Goal: Task Accomplishment & Management: Use online tool/utility

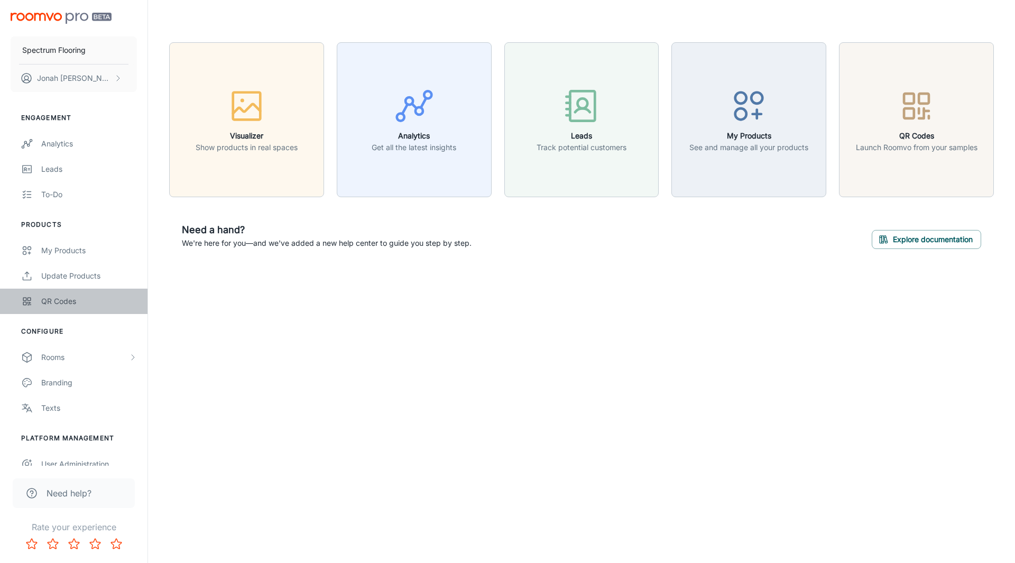
click at [53, 307] on div "QR Codes" at bounding box center [89, 302] width 96 height 12
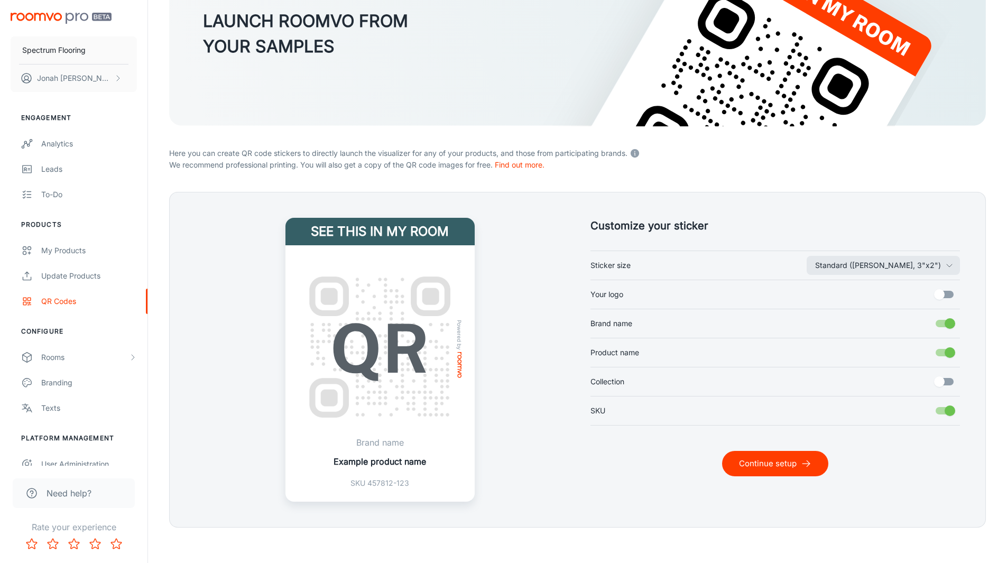
scroll to position [134, 0]
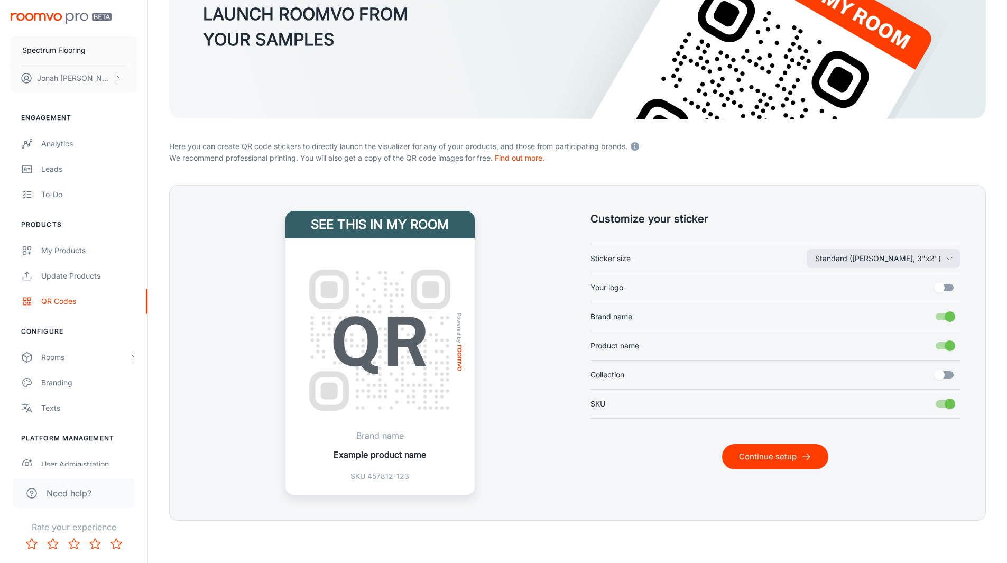
click at [944, 371] on input "Collection" at bounding box center [940, 375] width 60 height 20
click at [944, 371] on input "Collection" at bounding box center [950, 375] width 60 height 20
click at [944, 371] on input "Collection" at bounding box center [940, 375] width 60 height 20
click at [944, 371] on input "Collection" at bounding box center [950, 375] width 60 height 20
checkbox input "false"
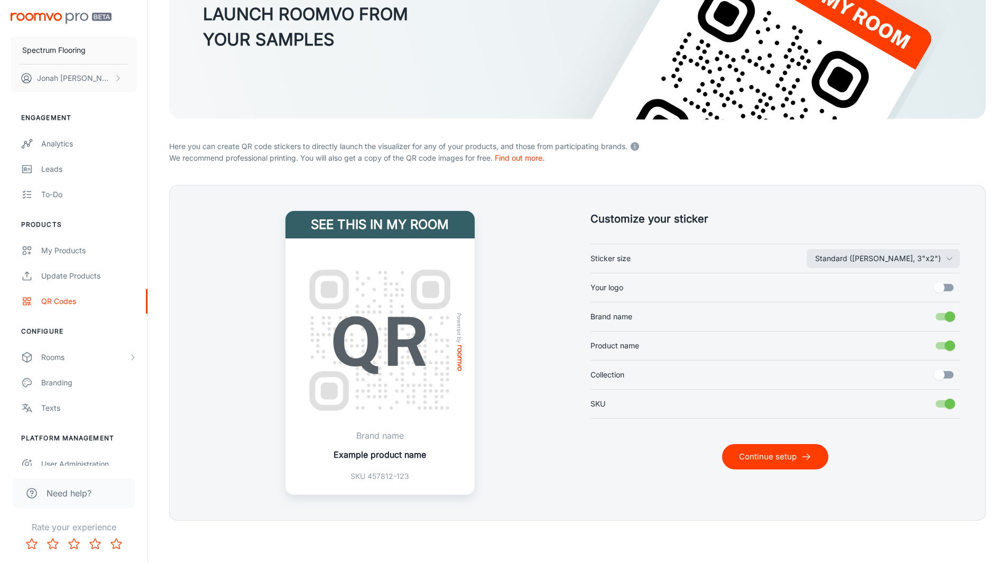
click at [408, 454] on p "Example product name" at bounding box center [380, 454] width 93 height 13
click at [491, 442] on div "See this in my room Powered by Brand name Example product name SKU 457812-123" at bounding box center [380, 353] width 370 height 284
click at [943, 285] on input "Your logo" at bounding box center [940, 288] width 60 height 20
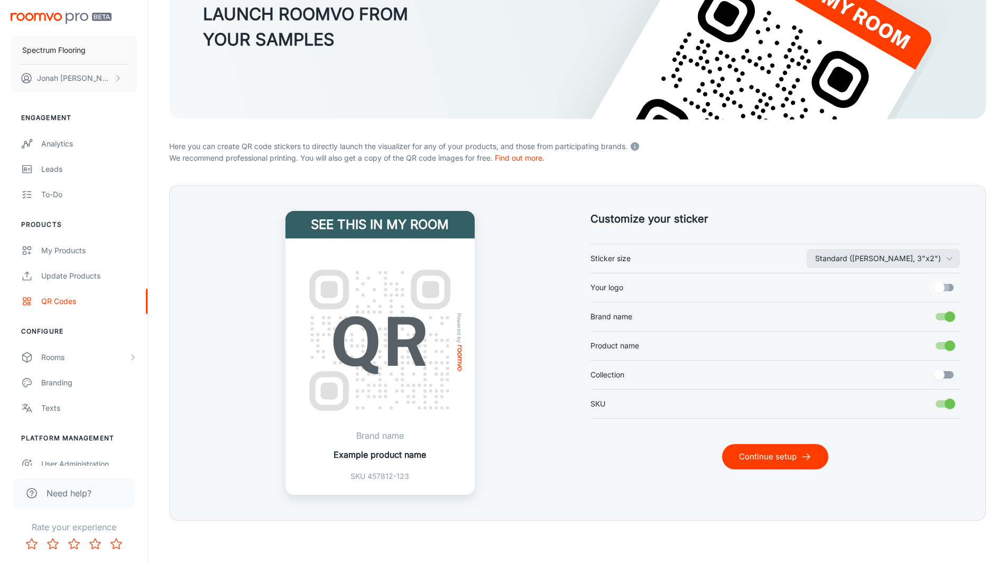
checkbox input "true"
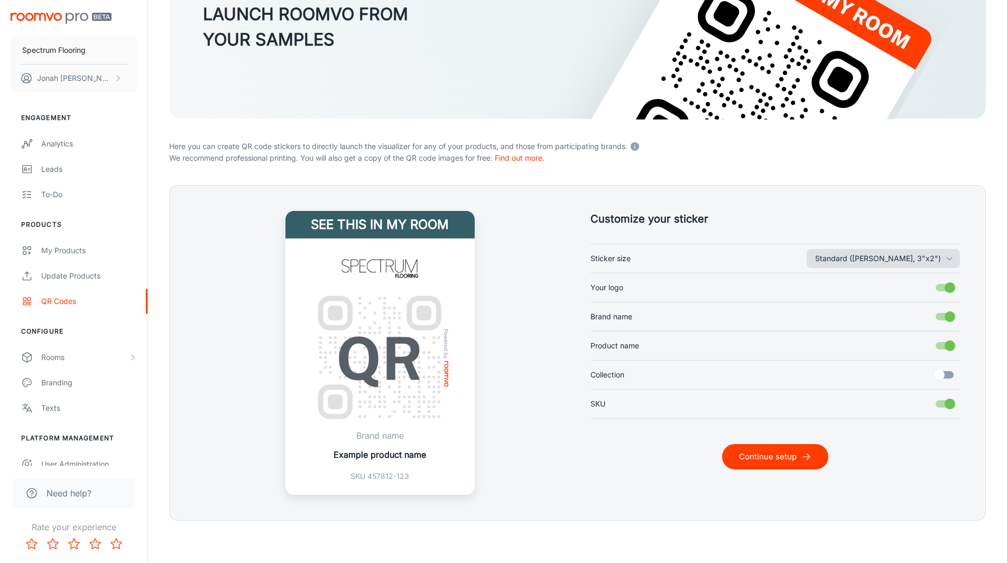
click at [882, 255] on button "Standard ([PERSON_NAME], 3"x2")" at bounding box center [883, 258] width 153 height 19
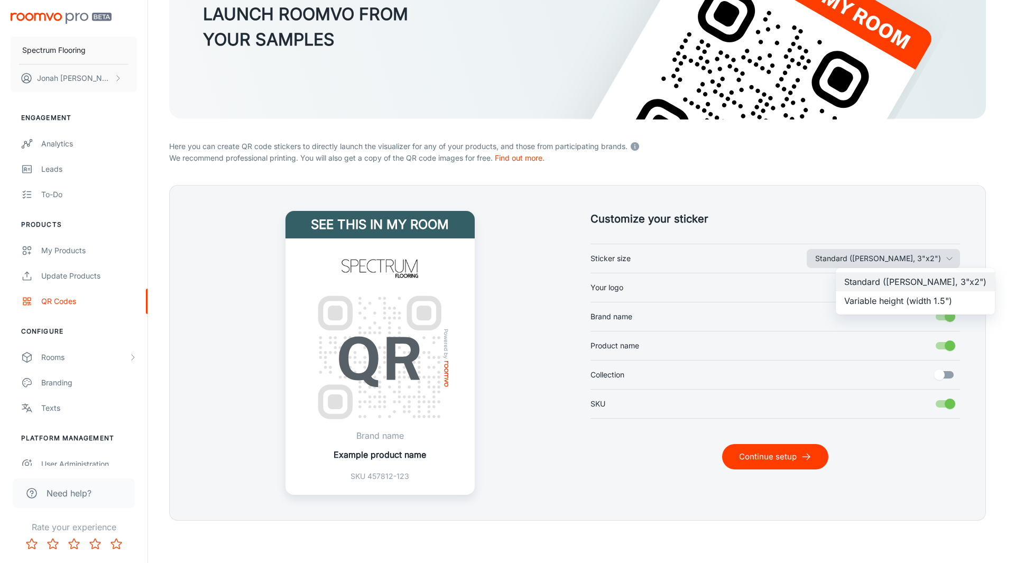
click at [882, 255] on div at bounding box center [507, 281] width 1015 height 563
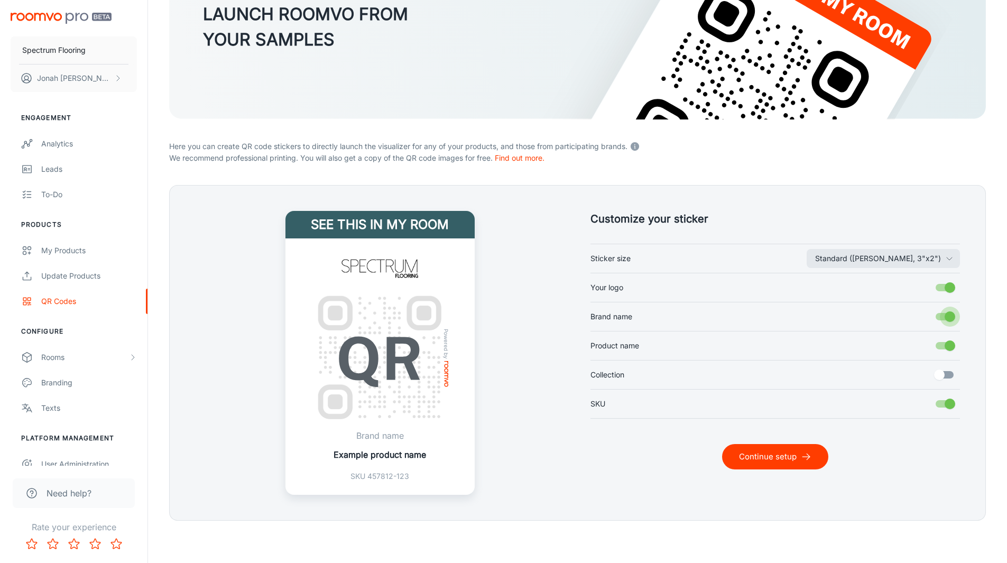
click at [947, 314] on input "Brand name" at bounding box center [950, 317] width 60 height 20
click at [947, 314] on input "Brand name" at bounding box center [940, 317] width 60 height 20
click at [947, 314] on input "Brand name" at bounding box center [950, 317] width 60 height 20
click at [947, 314] on input "Brand name" at bounding box center [940, 317] width 60 height 20
click at [947, 314] on input "Brand name" at bounding box center [950, 317] width 60 height 20
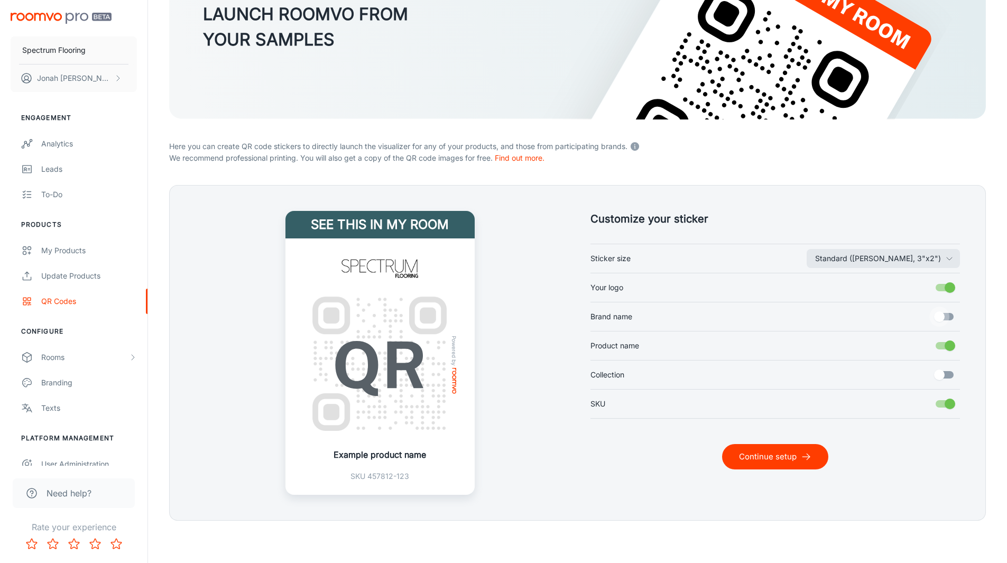
click at [947, 314] on input "Brand name" at bounding box center [940, 317] width 60 height 20
click at [947, 314] on input "Brand name" at bounding box center [950, 317] width 60 height 20
click at [947, 314] on input "Brand name" at bounding box center [940, 317] width 60 height 20
click at [947, 314] on input "Brand name" at bounding box center [950, 317] width 60 height 20
checkbox input "false"
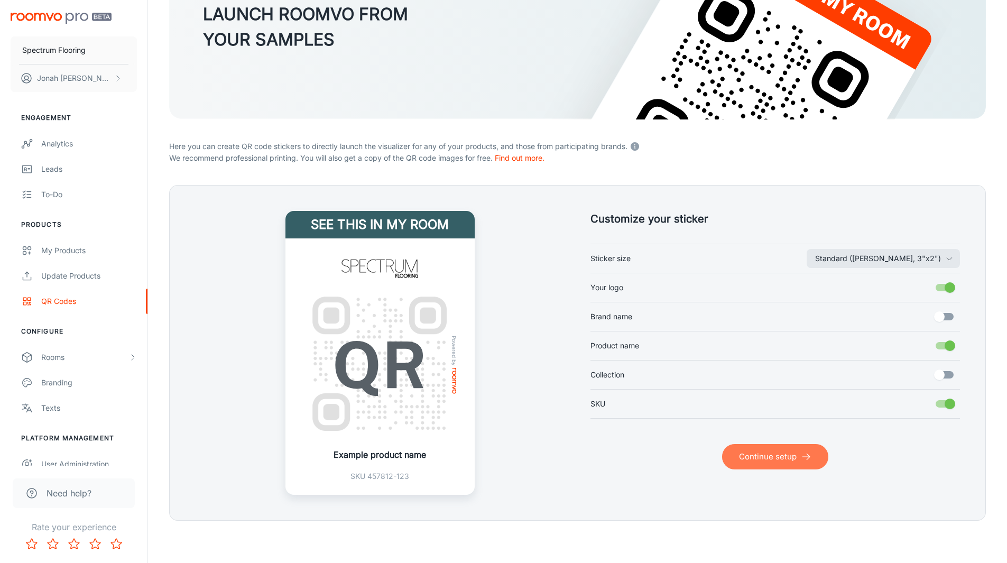
click at [799, 447] on button "Continue setup" at bounding box center [775, 456] width 106 height 25
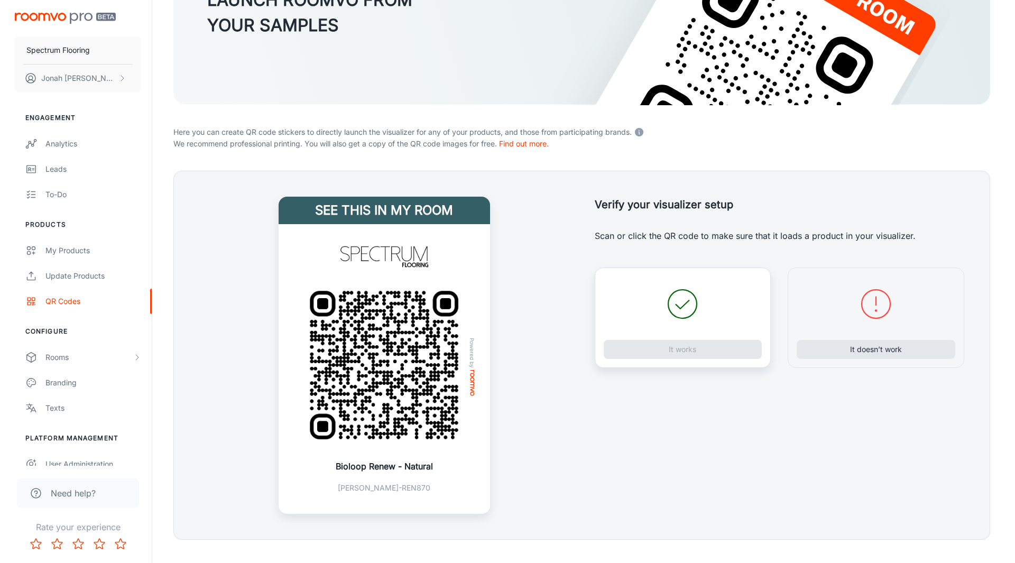
scroll to position [167, 0]
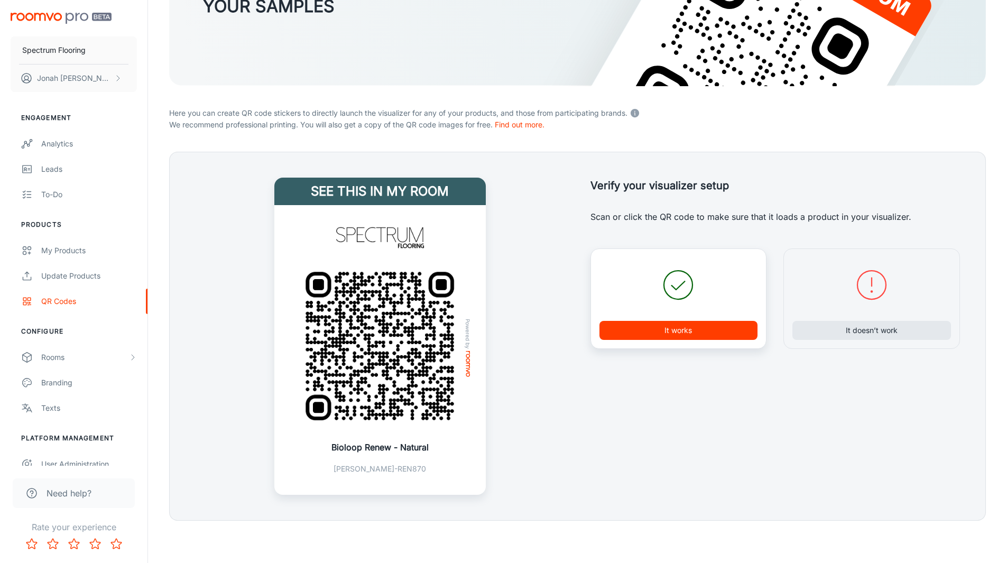
click at [407, 374] on img at bounding box center [379, 346] width 177 height 177
click at [856, 295] on icon at bounding box center [872, 285] width 38 height 38
click at [864, 334] on button "It doesn’t work" at bounding box center [872, 330] width 159 height 19
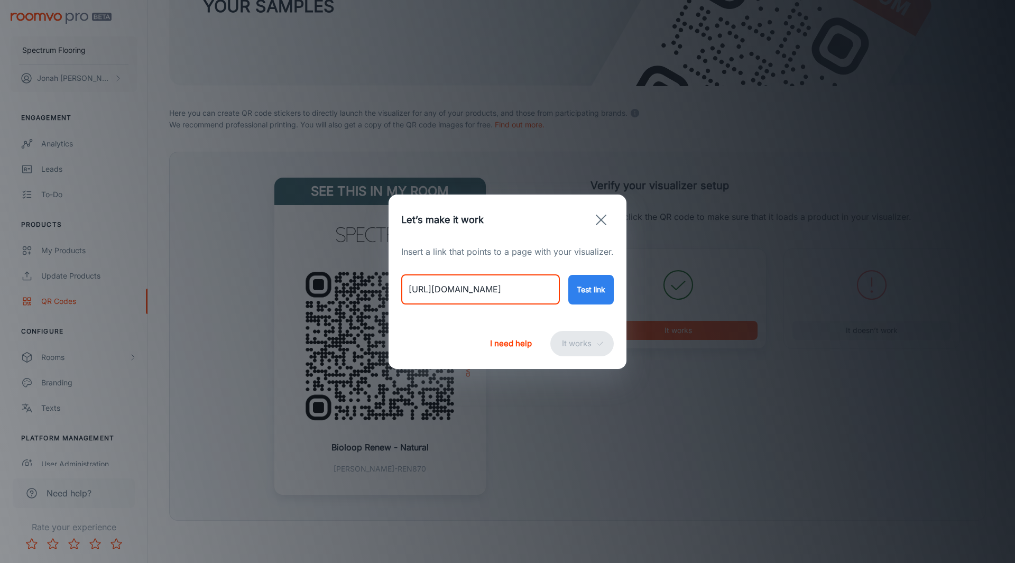
click at [466, 292] on input "[URL][DOMAIN_NAME]" at bounding box center [480, 290] width 159 height 30
paste input "[DOMAIN_NAME][URL]"
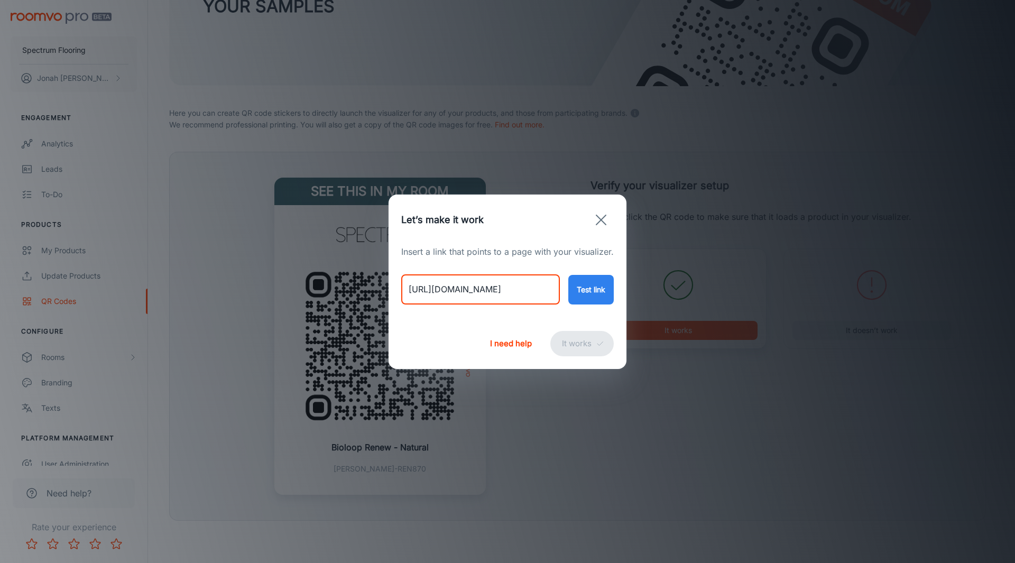
type input "[URL][DOMAIN_NAME]"
click at [586, 292] on button "Test link" at bounding box center [590, 290] width 45 height 30
click at [564, 350] on button "It works" at bounding box center [581, 343] width 63 height 25
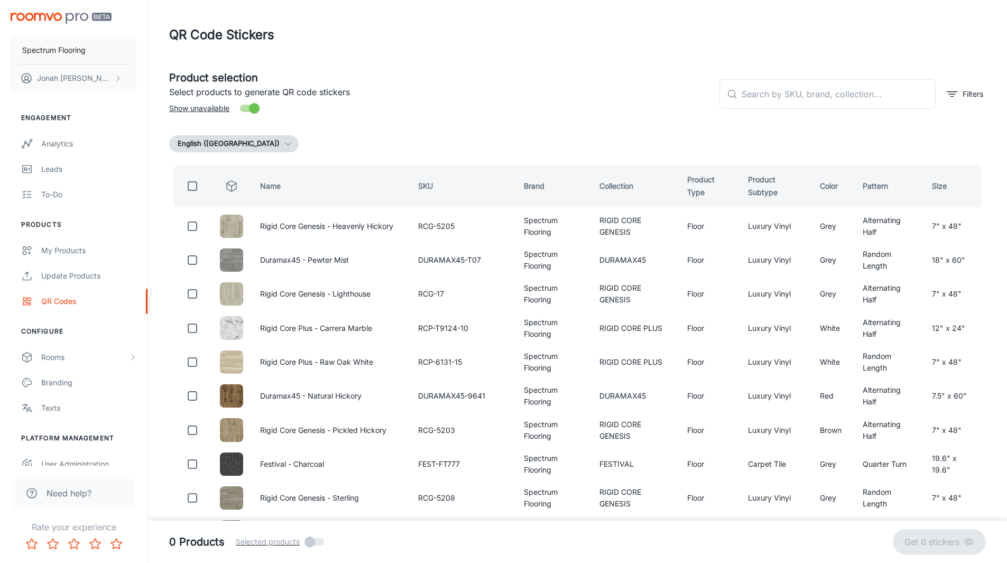
click at [195, 188] on input "checkbox" at bounding box center [192, 186] width 21 height 21
checkbox input "true"
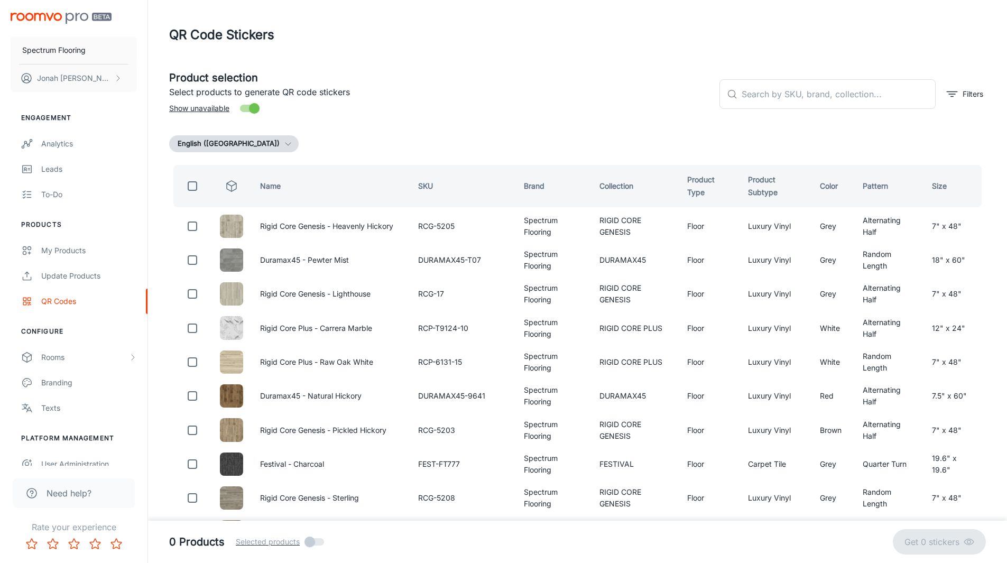
checkbox input "true"
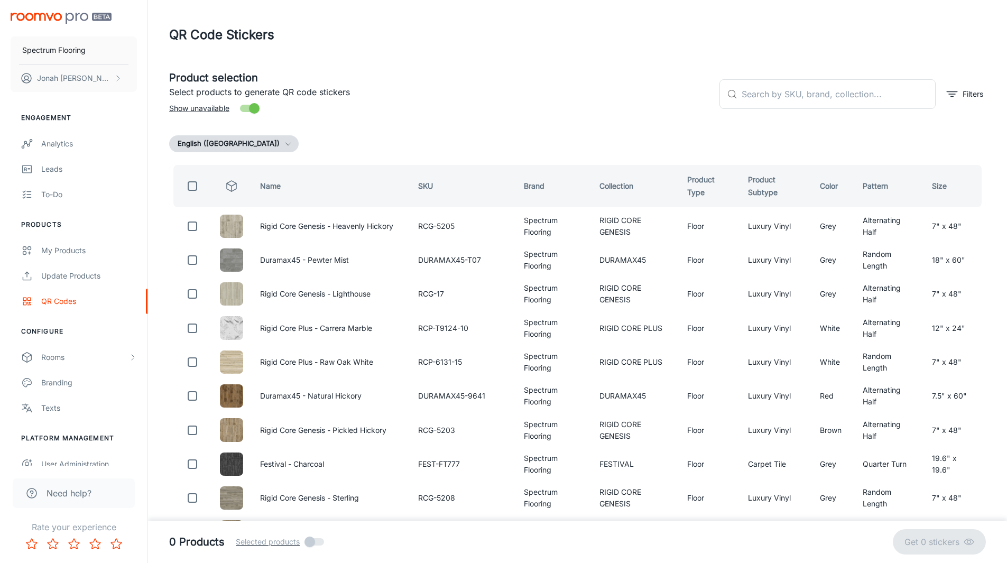
checkbox input "true"
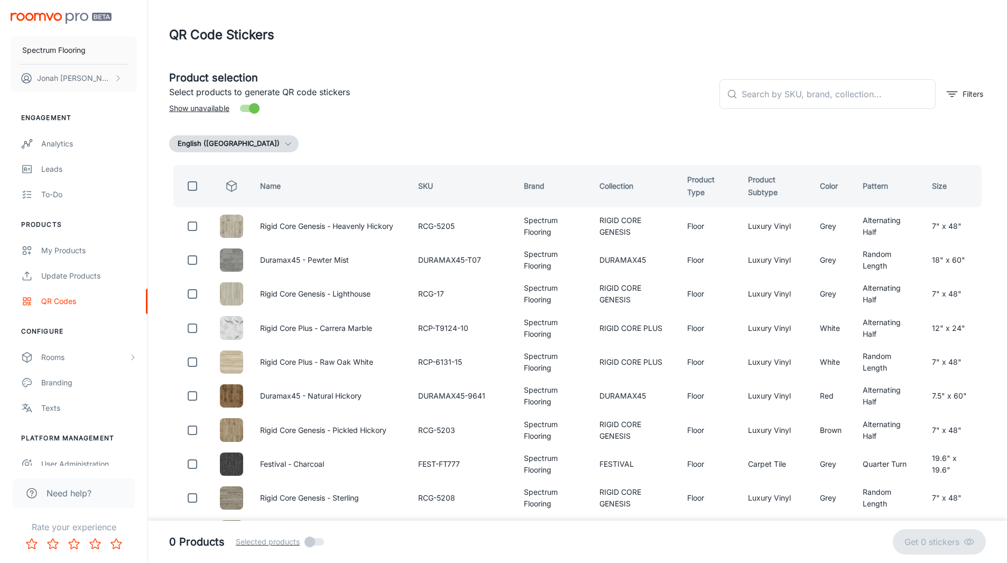
checkbox input "true"
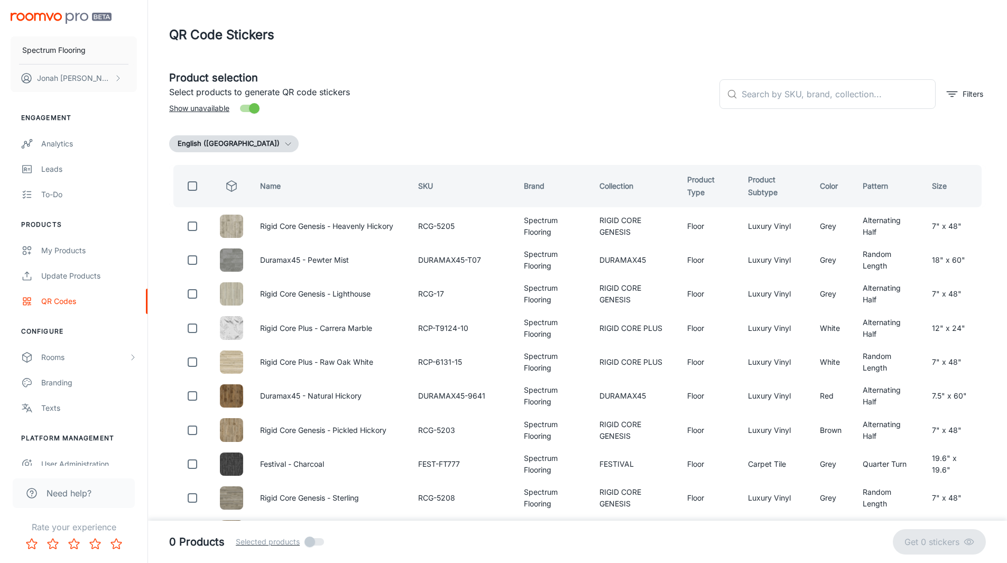
checkbox input "true"
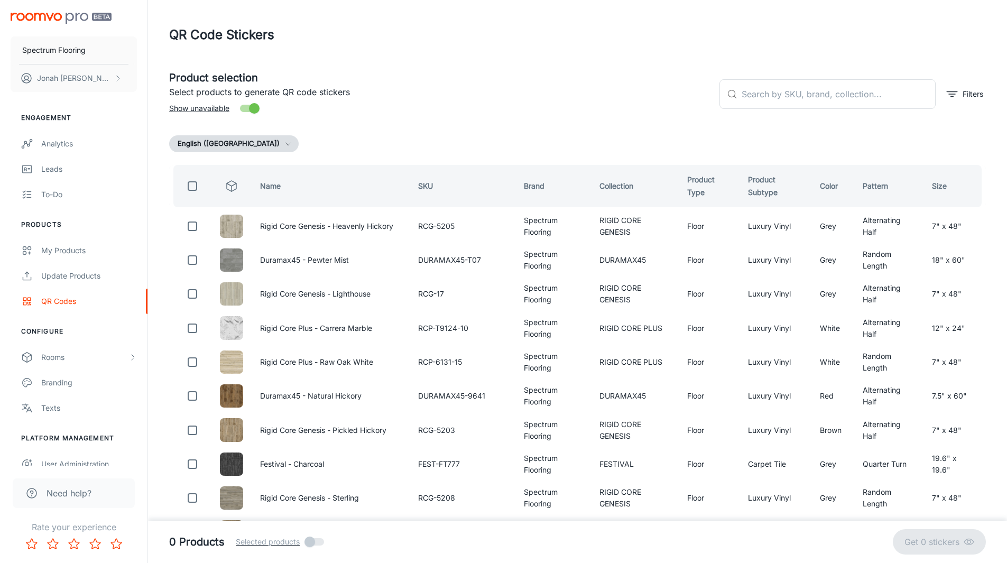
checkbox input "true"
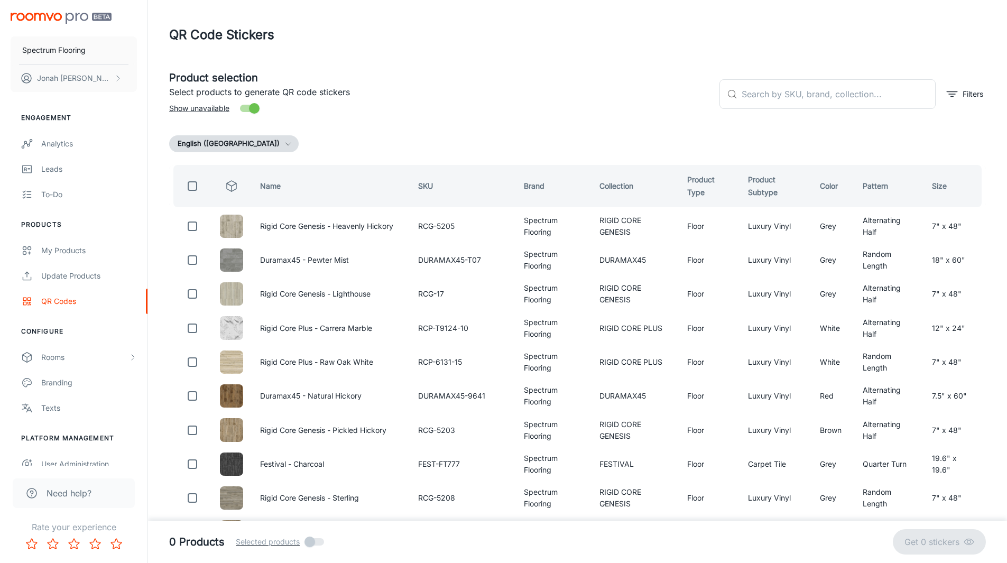
checkbox input "true"
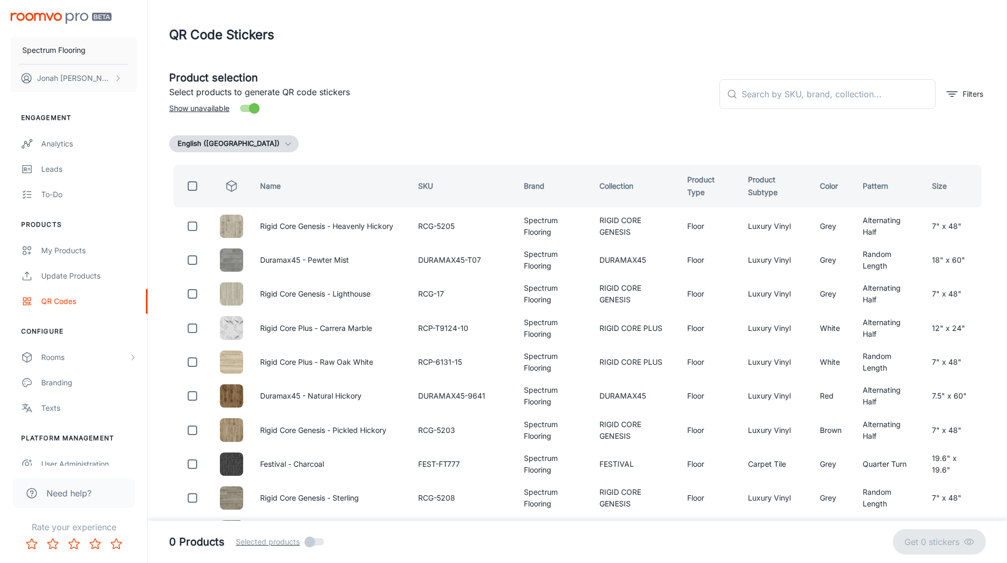
checkbox input "true"
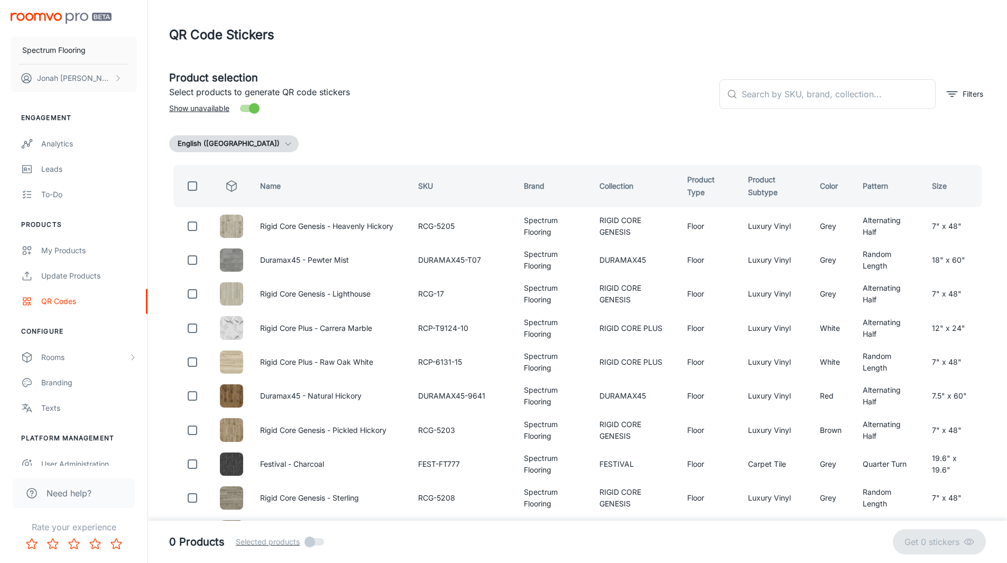
checkbox input "true"
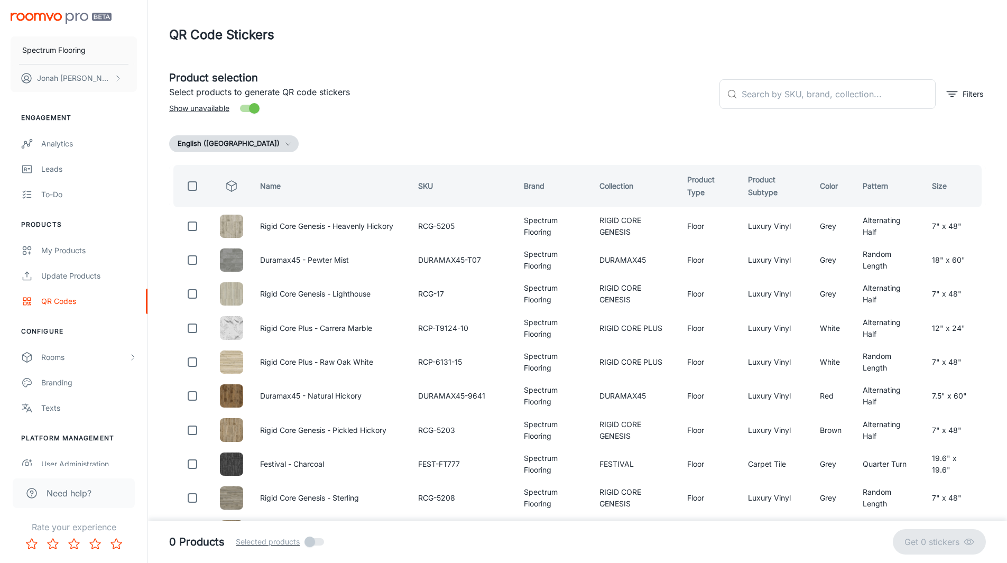
checkbox input "true"
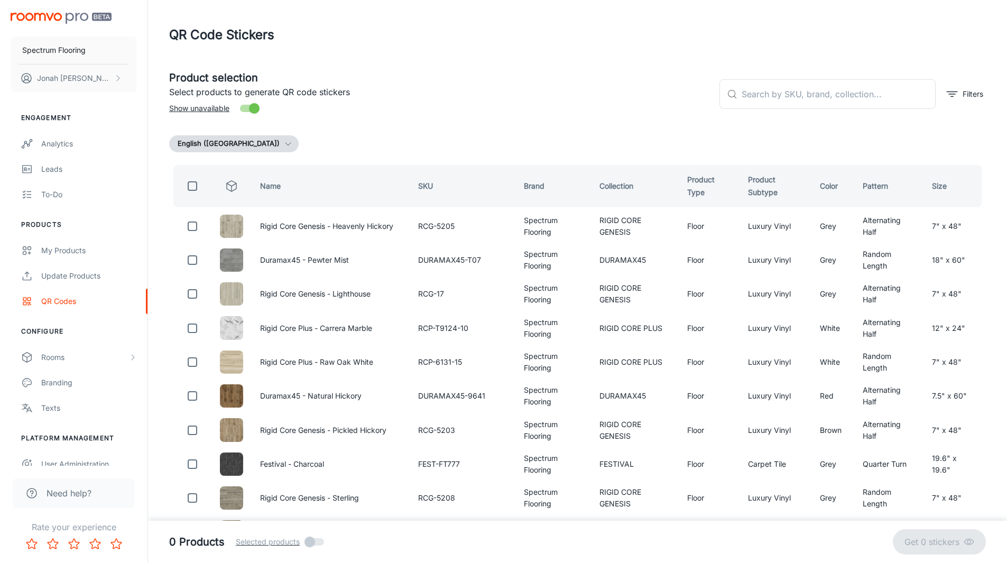
checkbox input "true"
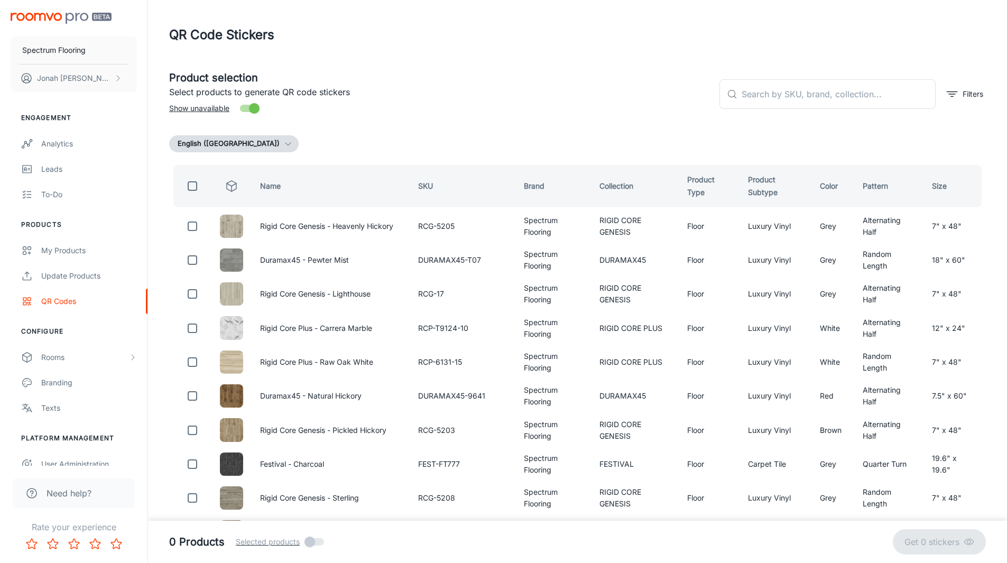
checkbox input "true"
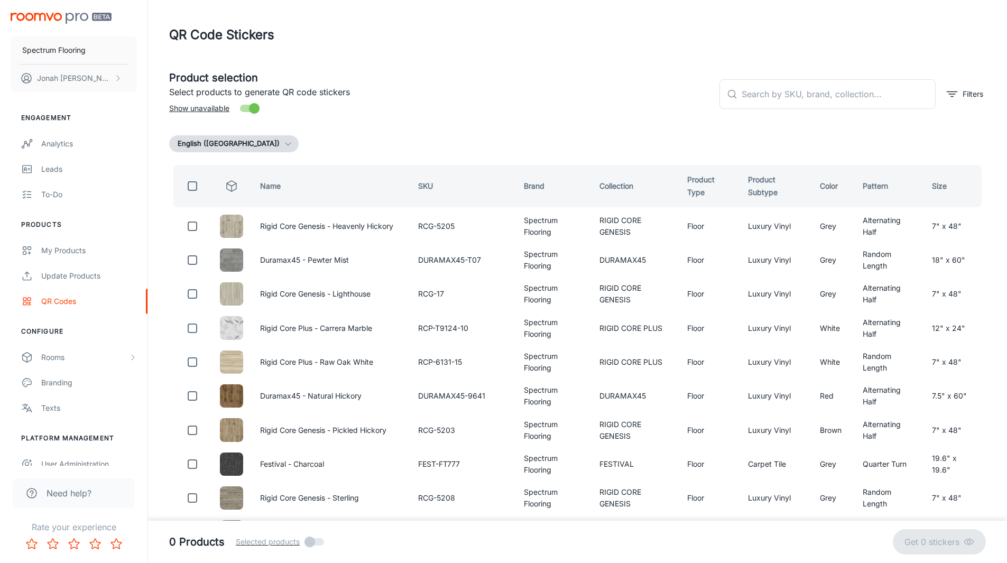
checkbox input "true"
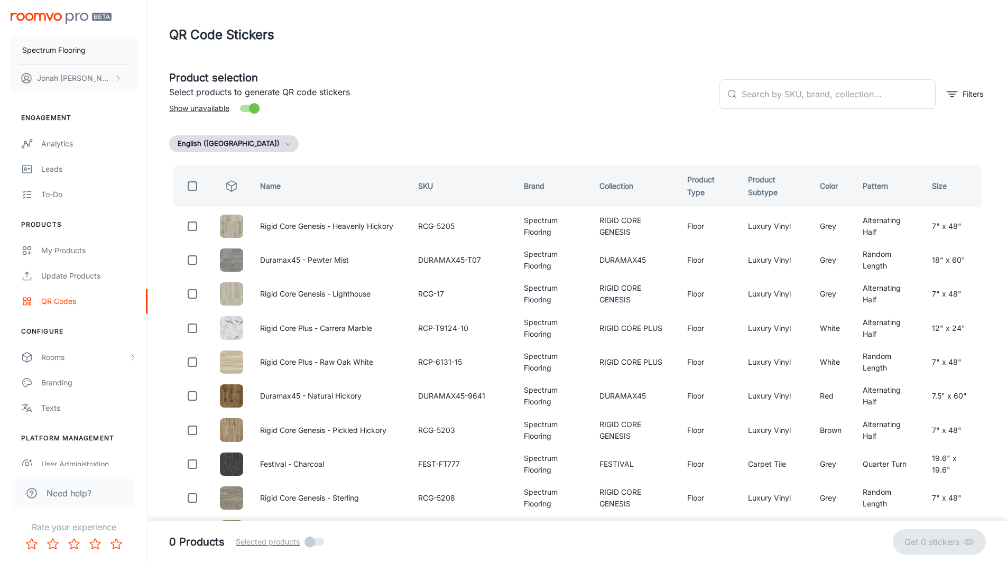
checkbox input "true"
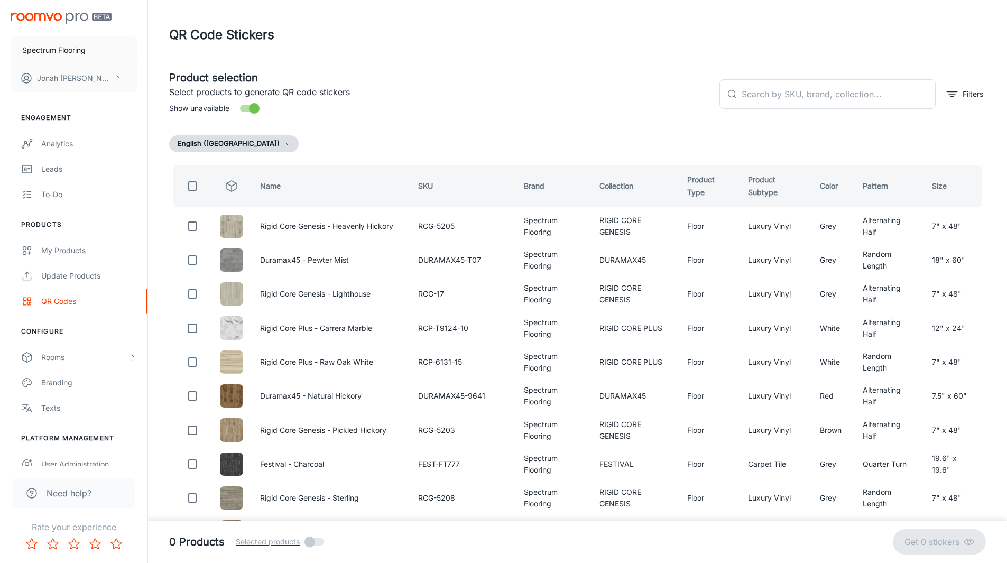
checkbox input "true"
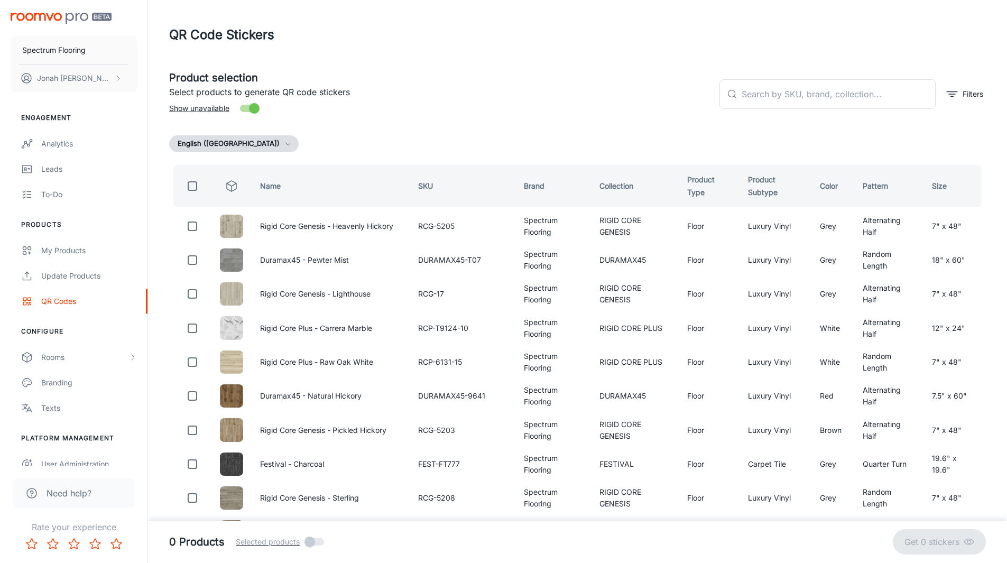
checkbox input "true"
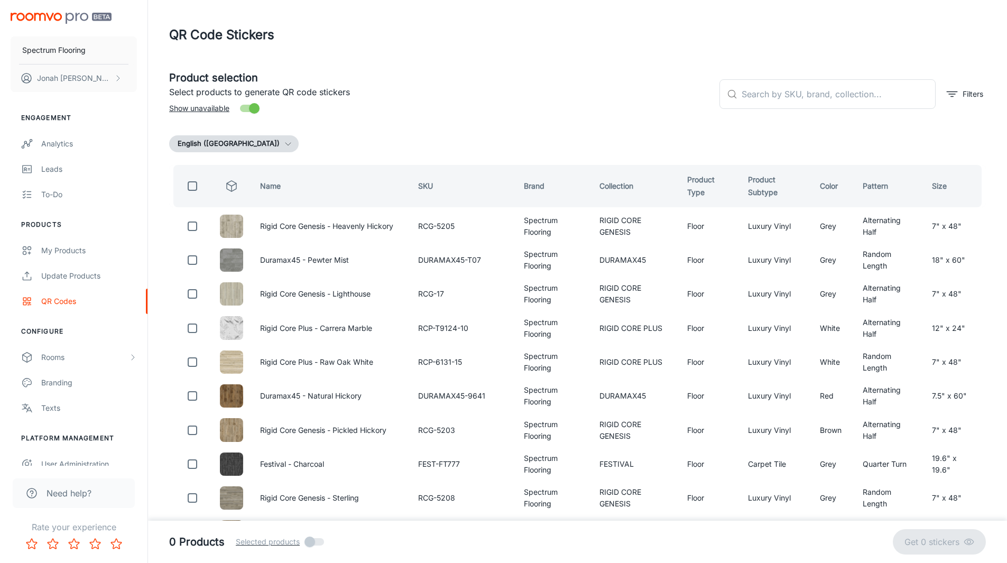
checkbox input "true"
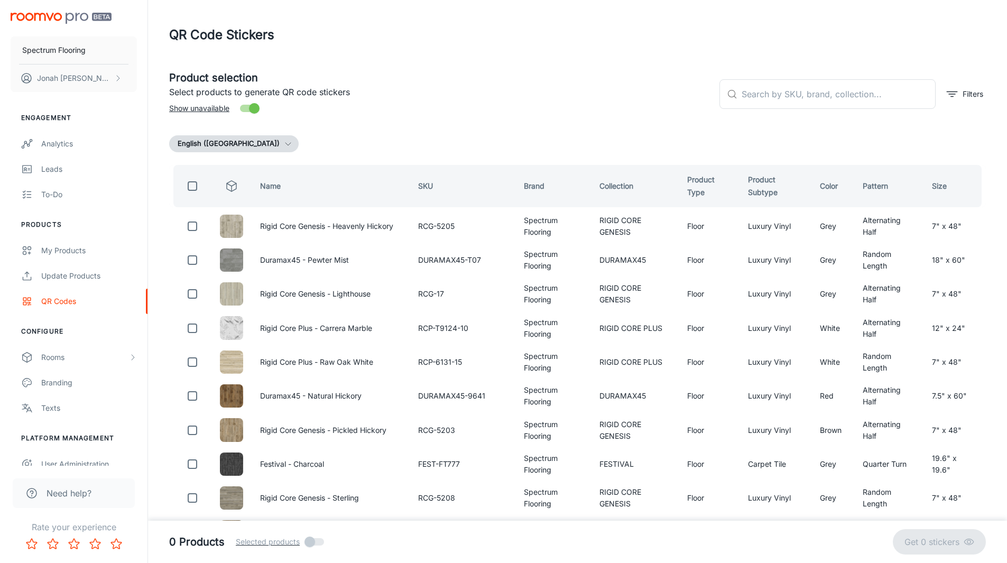
checkbox input "true"
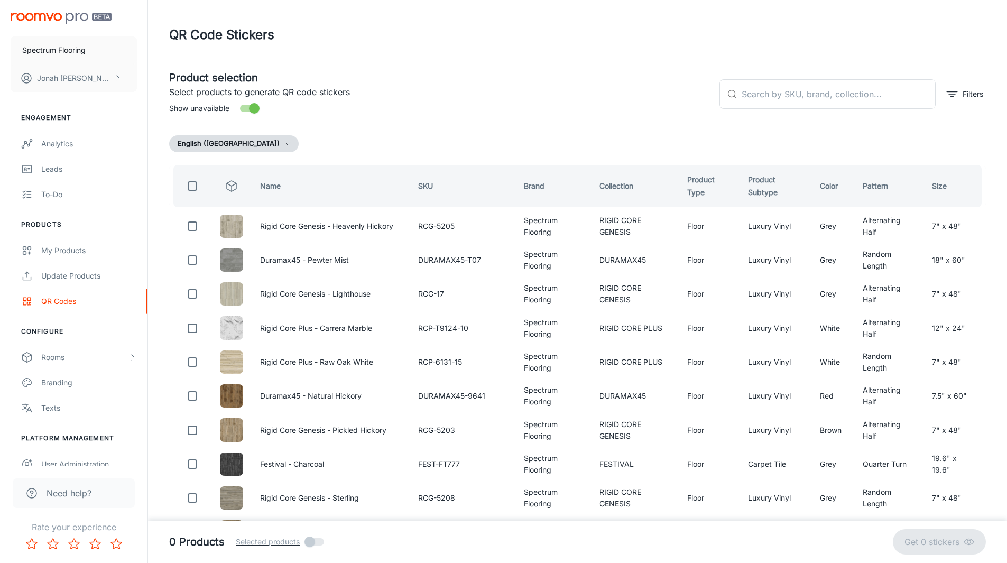
checkbox input "true"
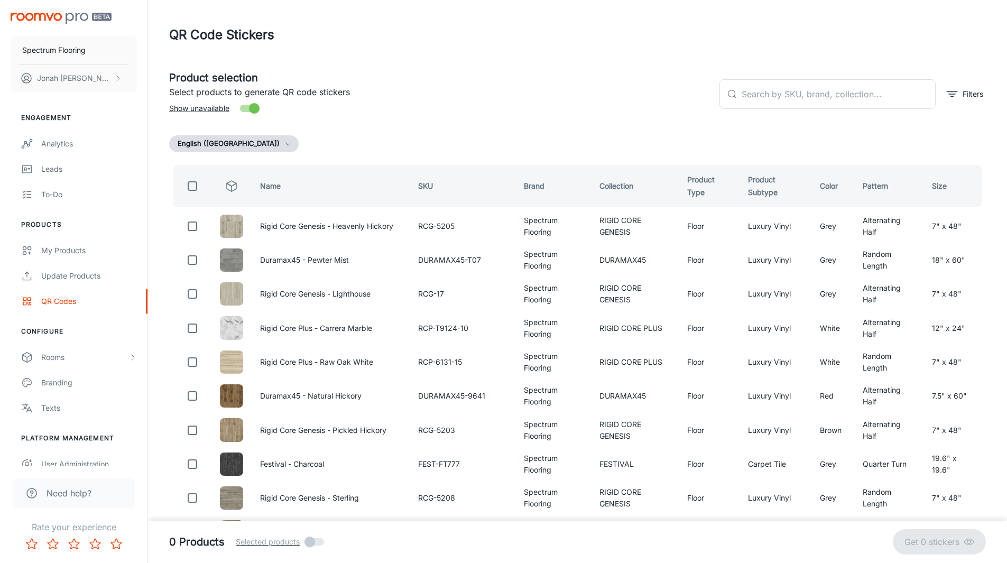
checkbox input "true"
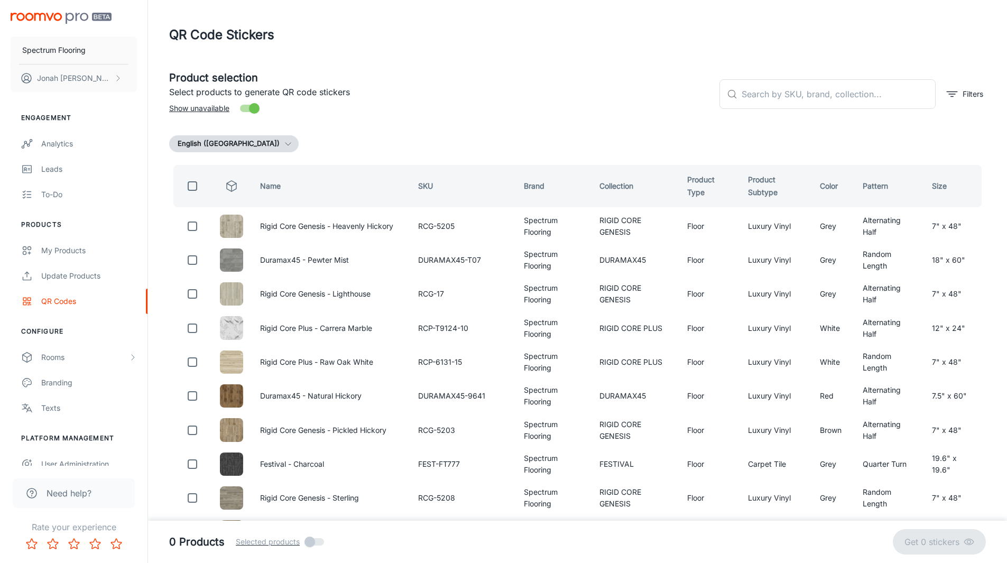
checkbox input "true"
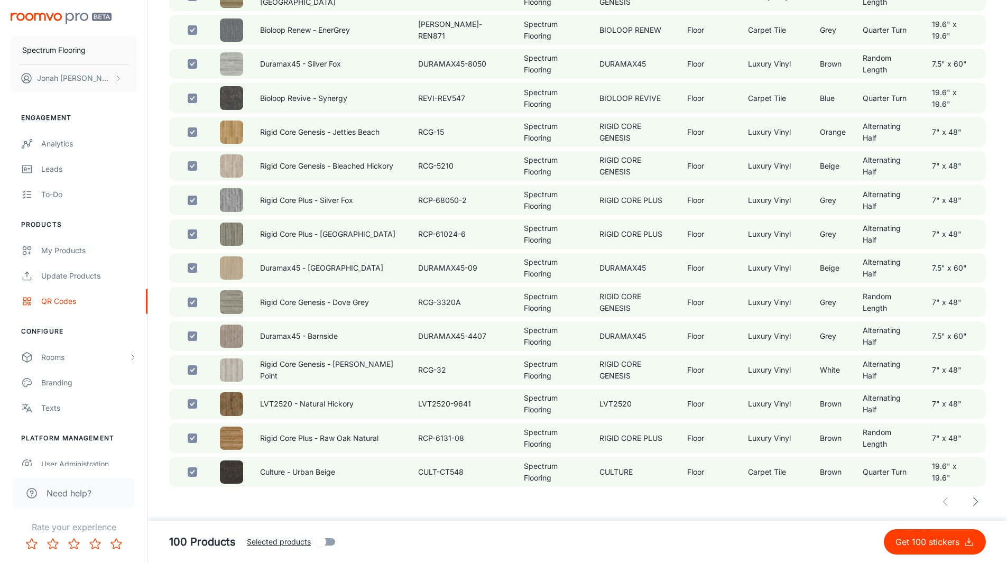
scroll to position [3312, 0]
click at [976, 507] on icon "button" at bounding box center [975, 502] width 13 height 13
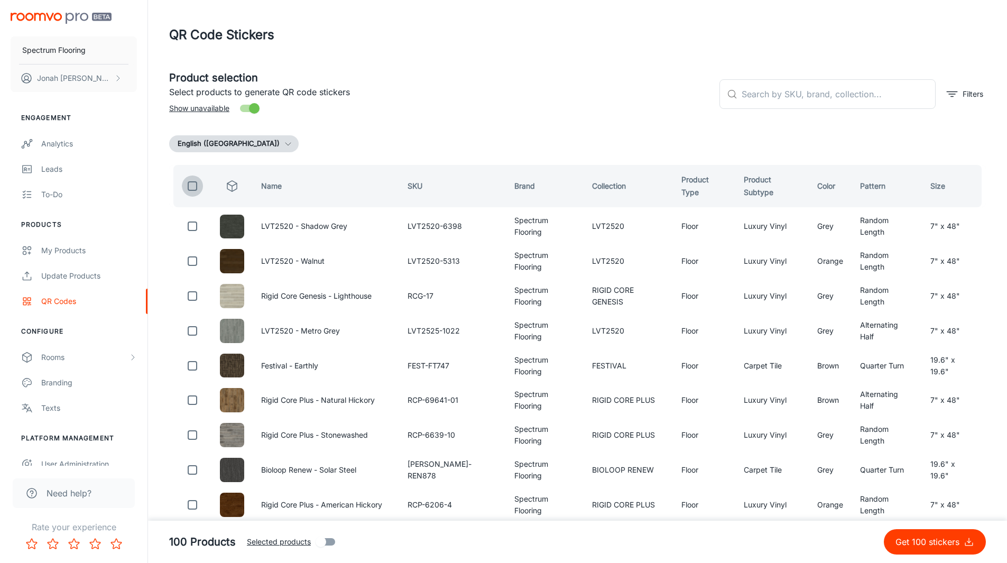
click at [196, 181] on input "checkbox" at bounding box center [192, 186] width 21 height 21
checkbox input "true"
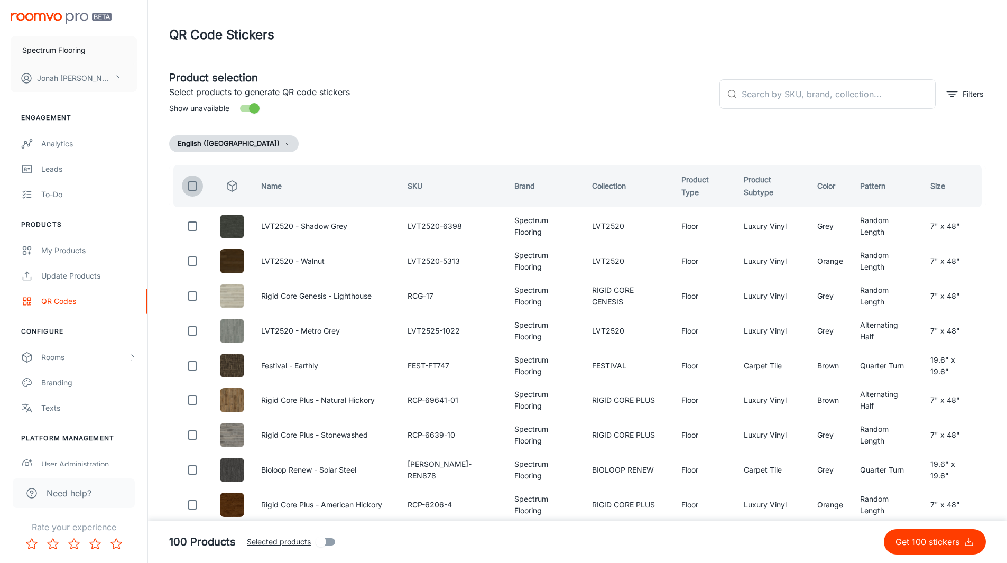
checkbox input "true"
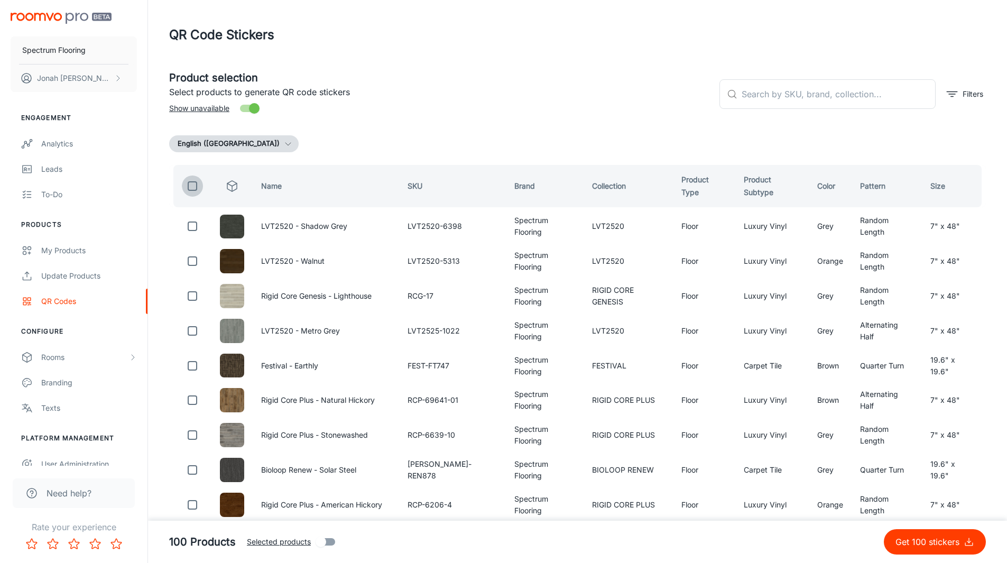
checkbox input "true"
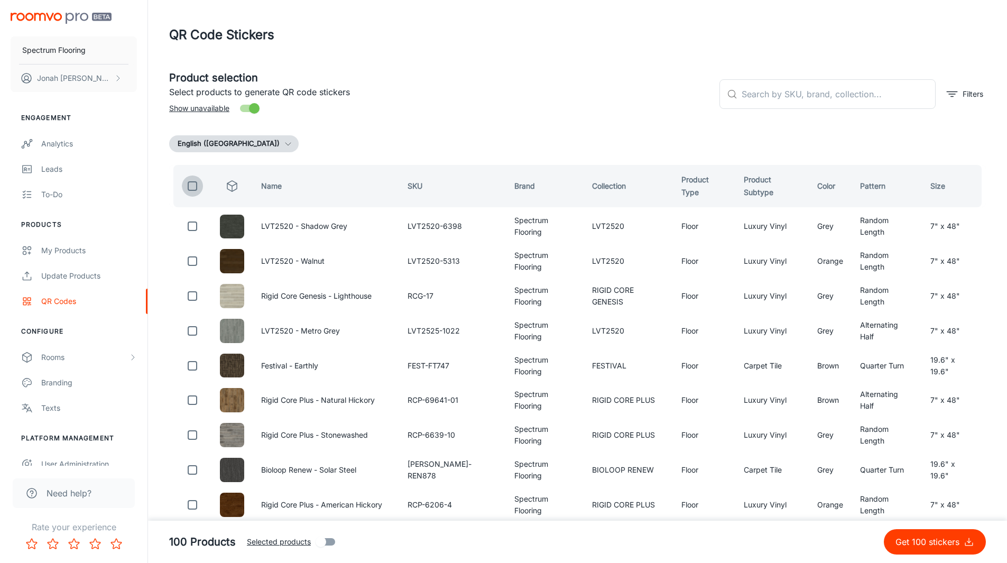
checkbox input "true"
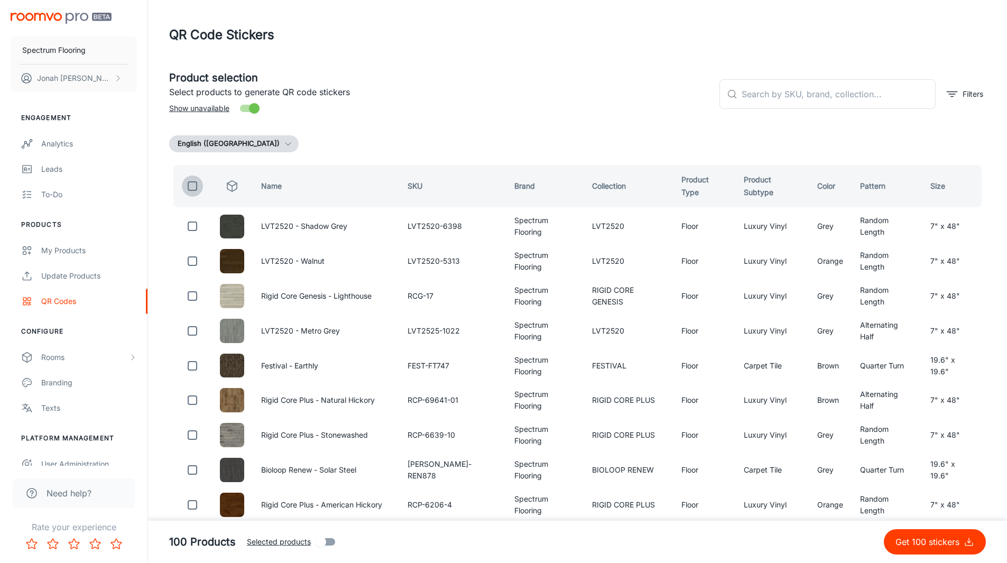
checkbox input "true"
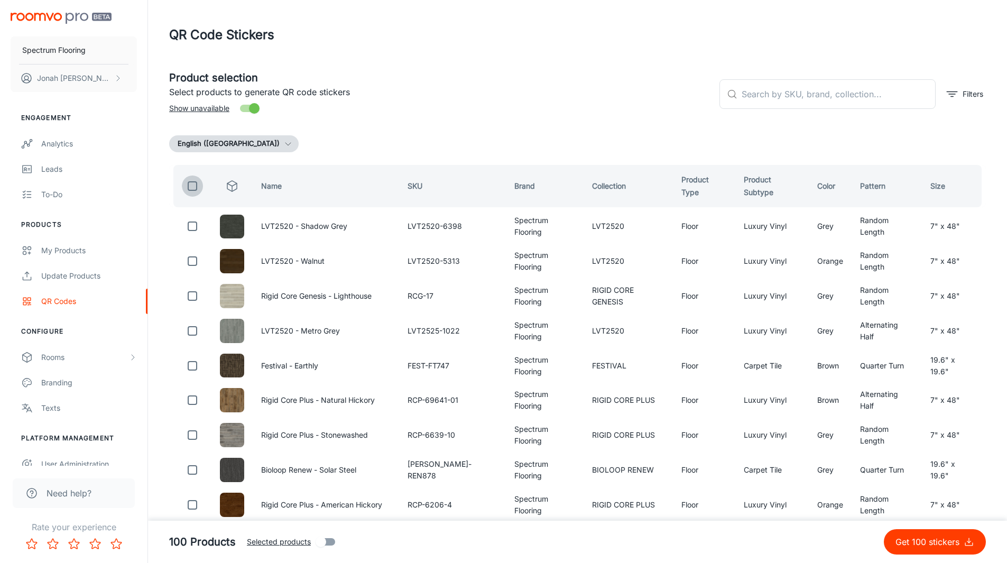
checkbox input "true"
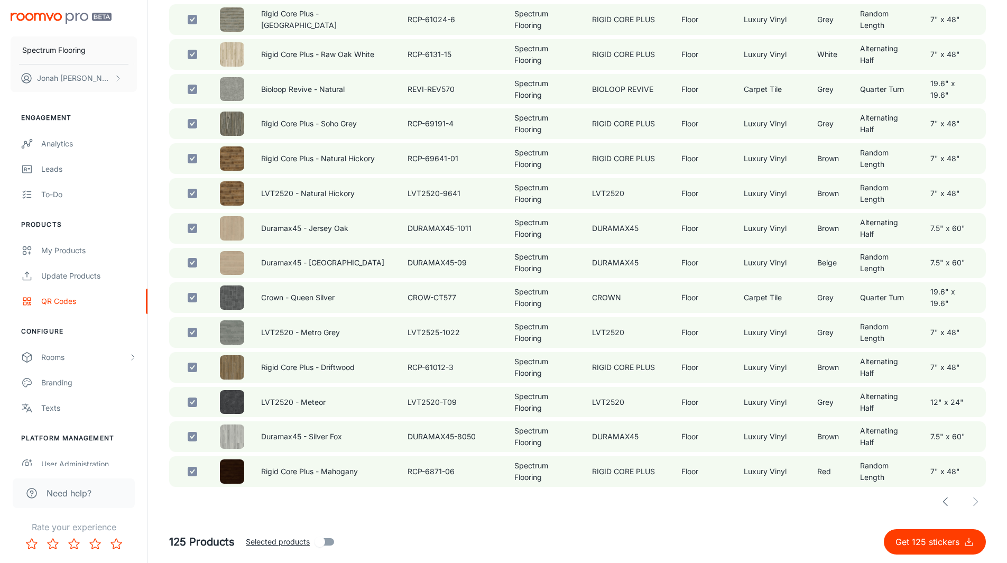
scroll to position [615, 0]
click at [952, 539] on p "Get 125 stickers" at bounding box center [930, 542] width 68 height 13
checkbox input "false"
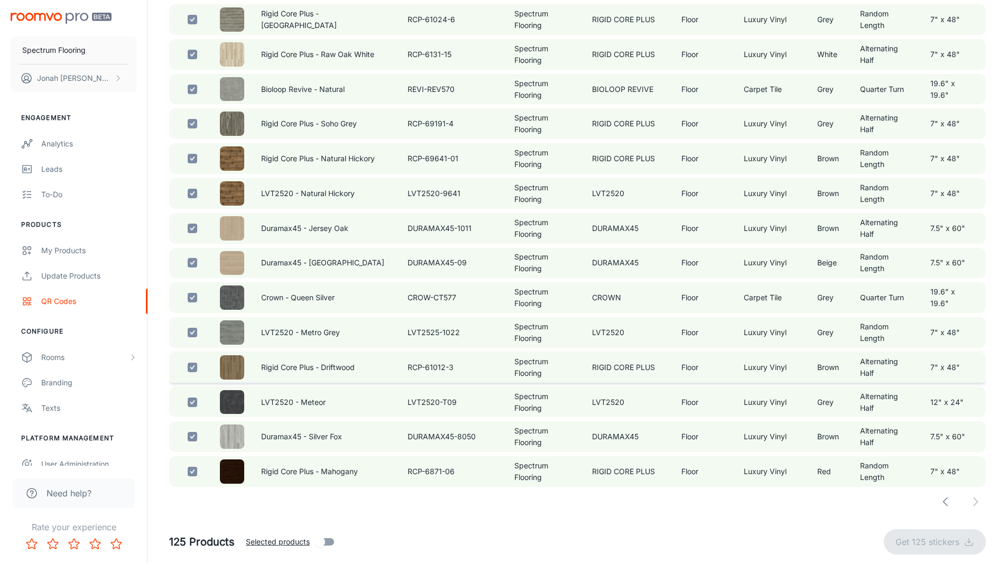
checkbox input "false"
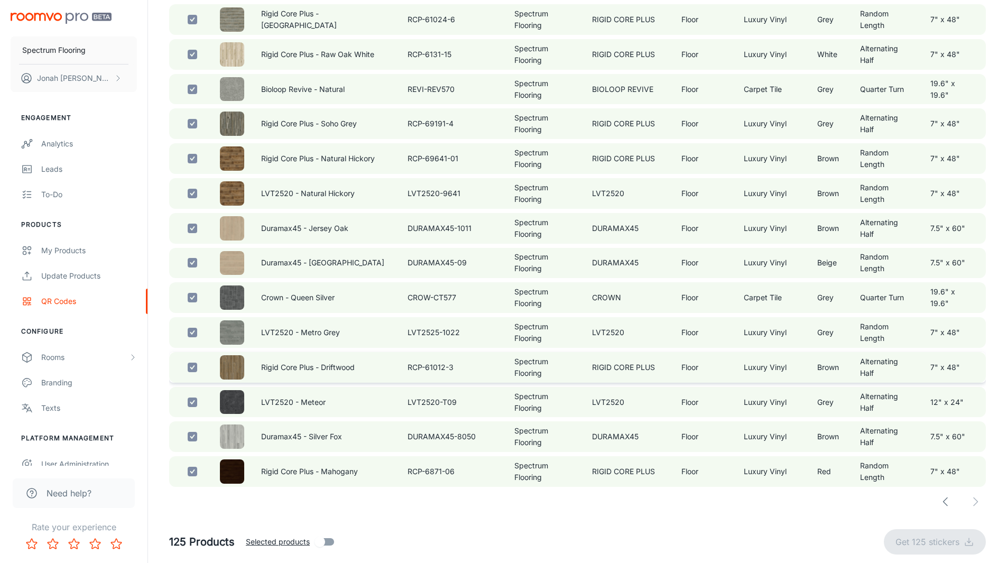
checkbox input "false"
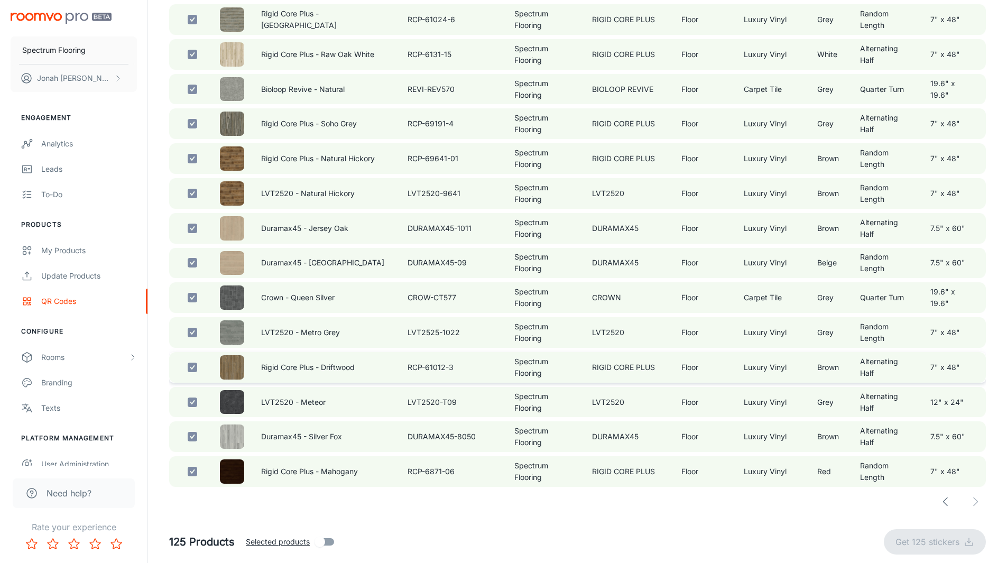
checkbox input "false"
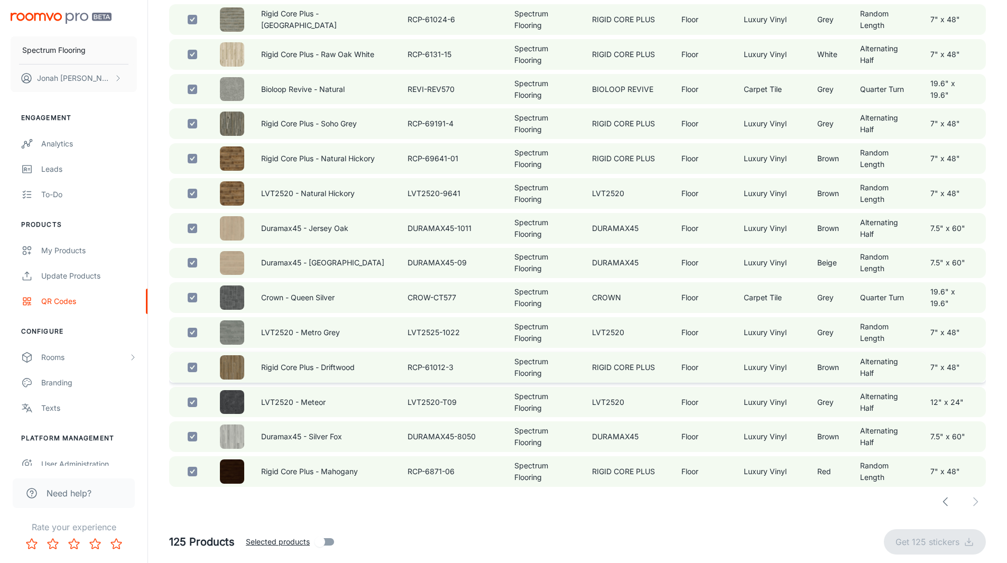
checkbox input "false"
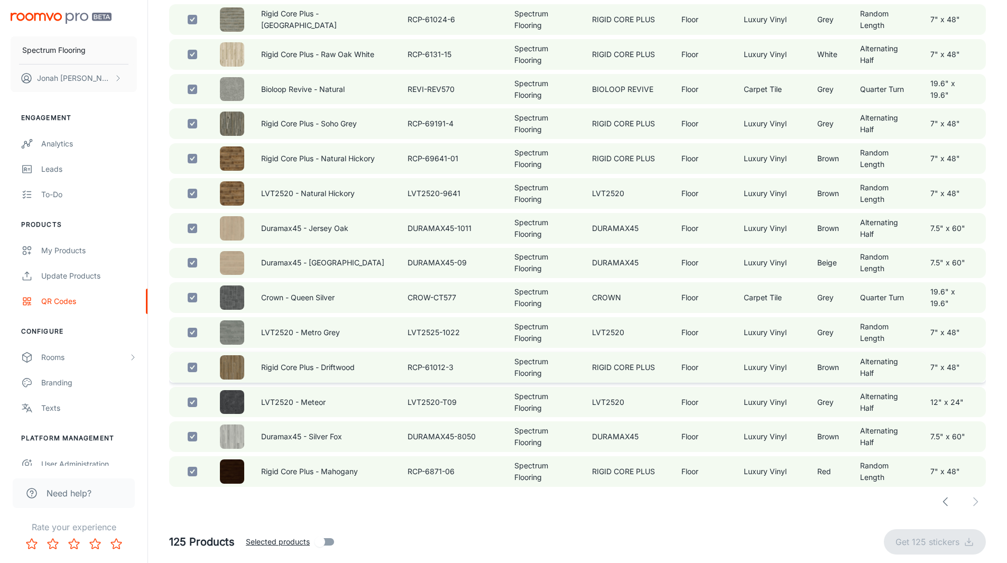
checkbox input "false"
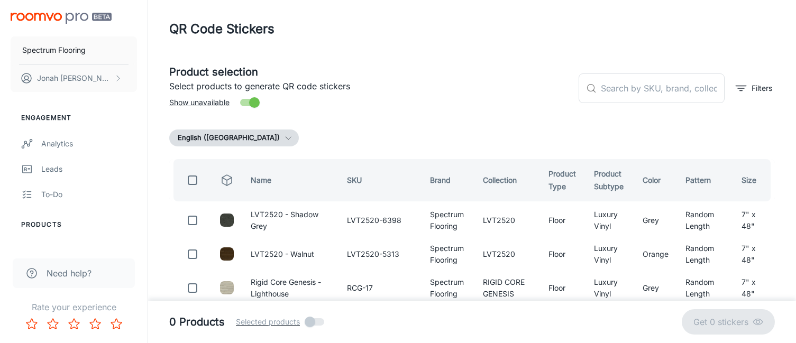
scroll to position [0, 0]
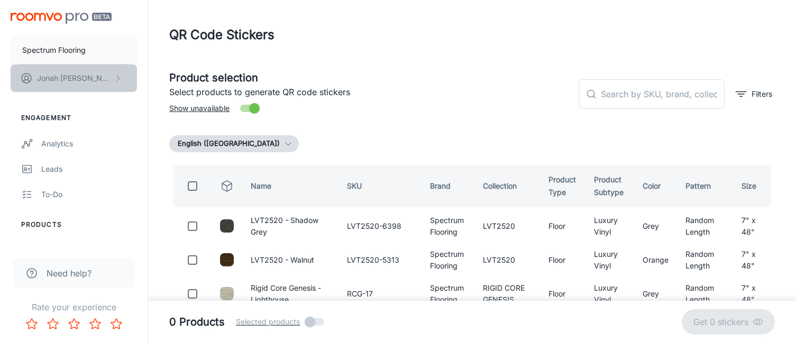
click at [61, 87] on button "[PERSON_NAME]" at bounding box center [74, 78] width 126 height 27
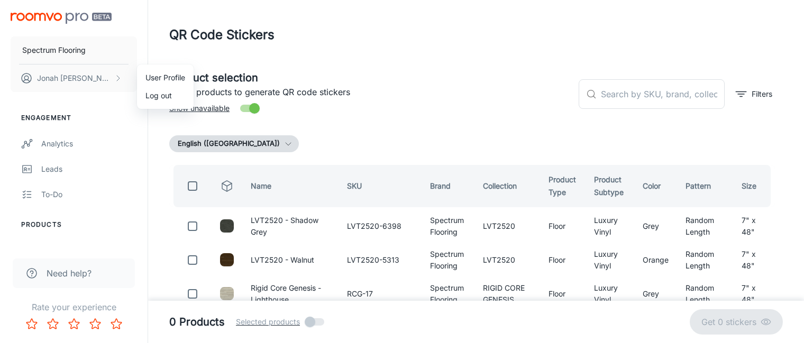
click at [393, 57] on div at bounding box center [402, 171] width 804 height 343
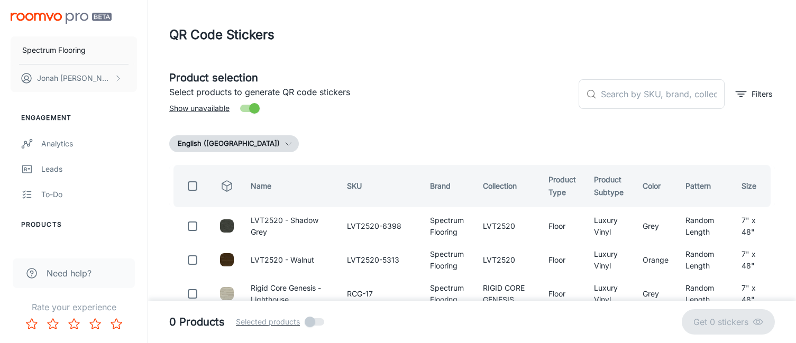
scroll to position [212, 0]
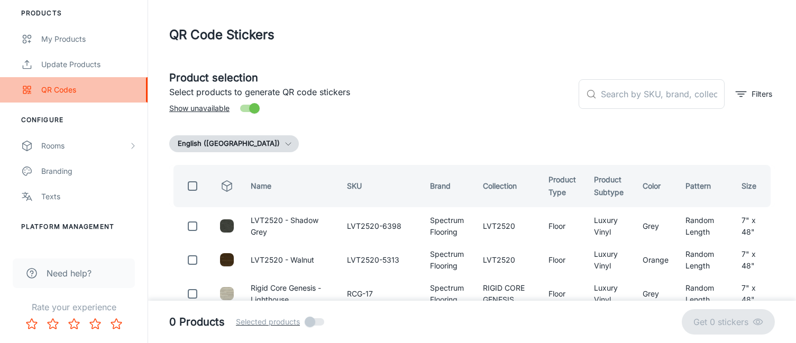
click at [58, 82] on link "QR Codes" at bounding box center [74, 89] width 148 height 25
click at [58, 96] on link "QR Codes" at bounding box center [74, 89] width 148 height 25
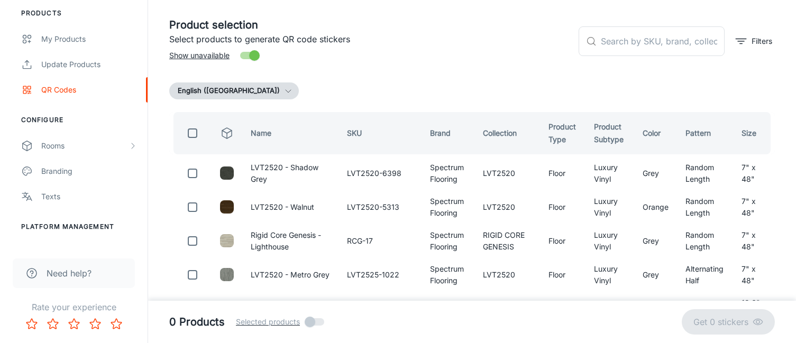
scroll to position [0, 0]
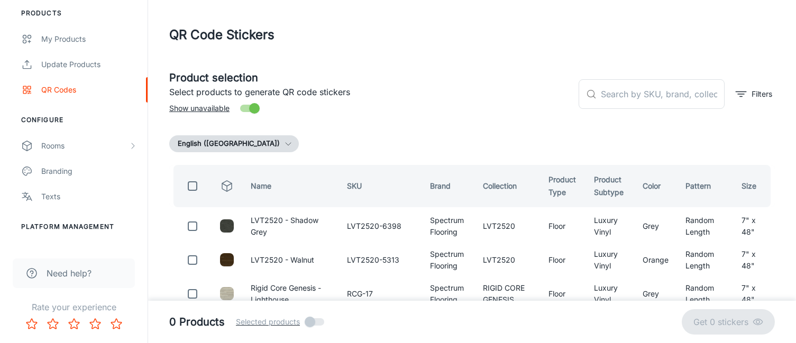
click at [249, 107] on input "Show unavailable" at bounding box center [254, 108] width 60 height 20
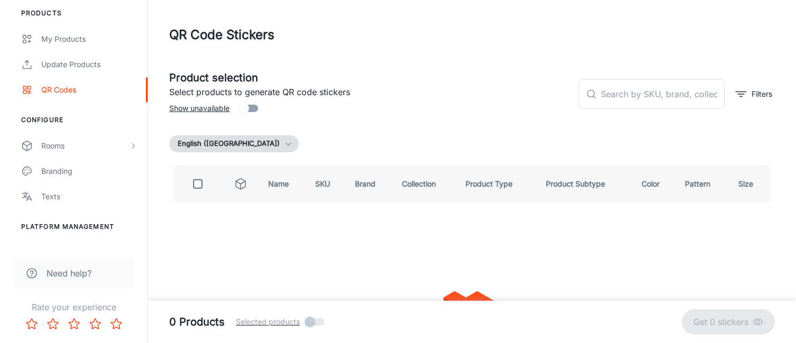
click at [249, 107] on input "Show unavailable" at bounding box center [244, 108] width 60 height 20
checkbox input "true"
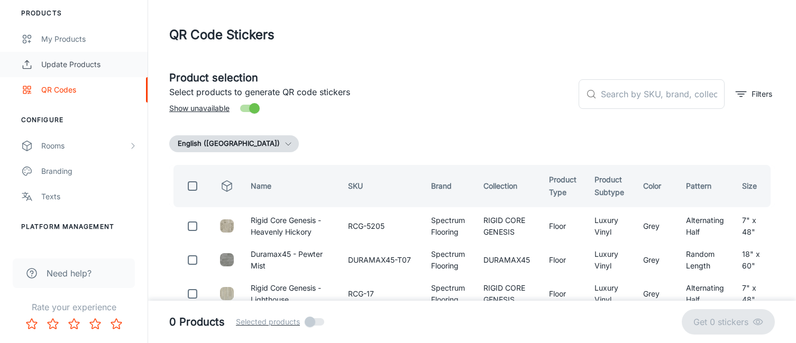
click at [78, 59] on div "Update Products" at bounding box center [89, 65] width 96 height 12
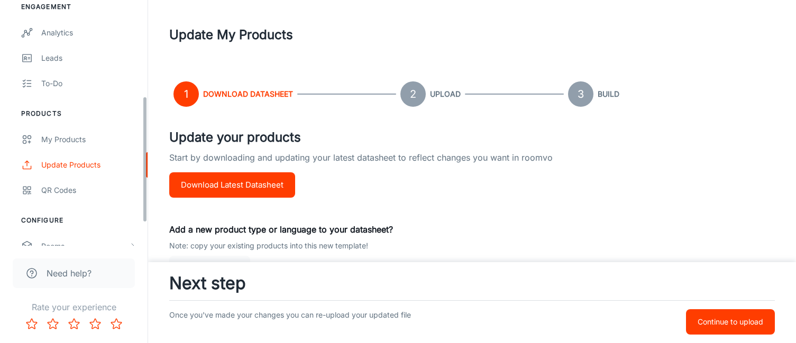
scroll to position [212, 0]
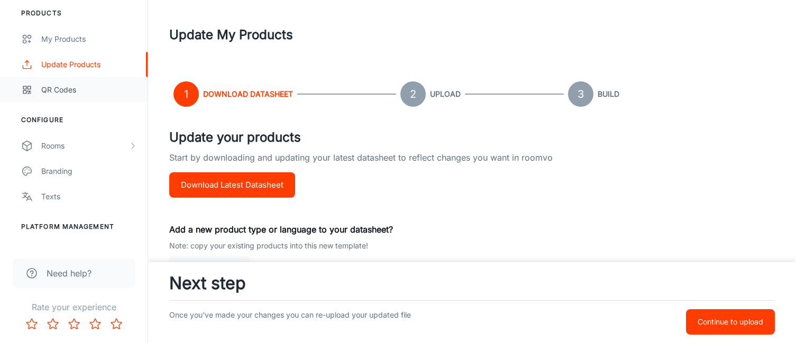
click at [86, 95] on div "QR Codes" at bounding box center [89, 90] width 96 height 12
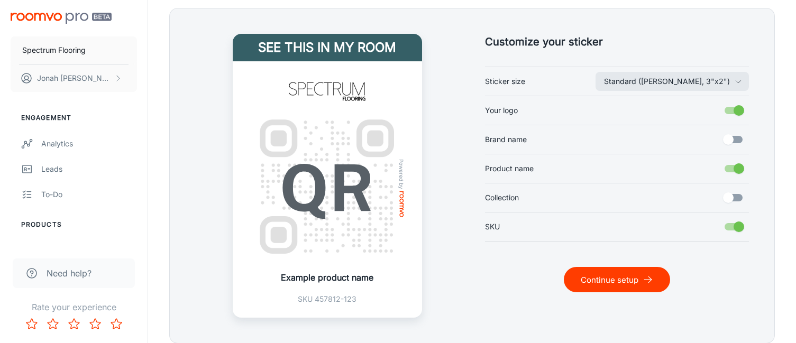
scroll to position [264, 0]
click at [731, 225] on input "SKU" at bounding box center [739, 226] width 60 height 20
checkbox input "false"
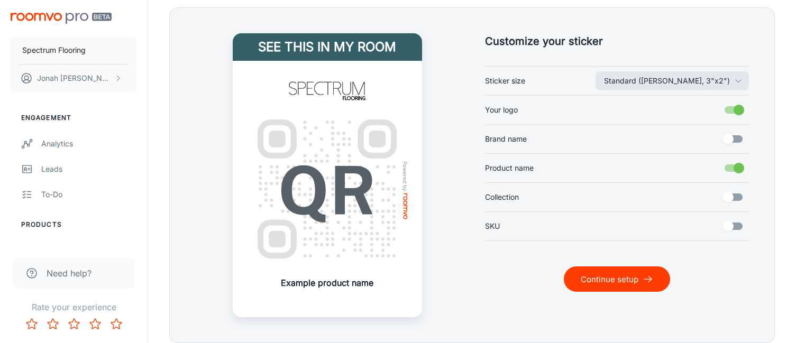
click at [724, 197] on input "Collection" at bounding box center [728, 197] width 60 height 20
checkbox input "true"
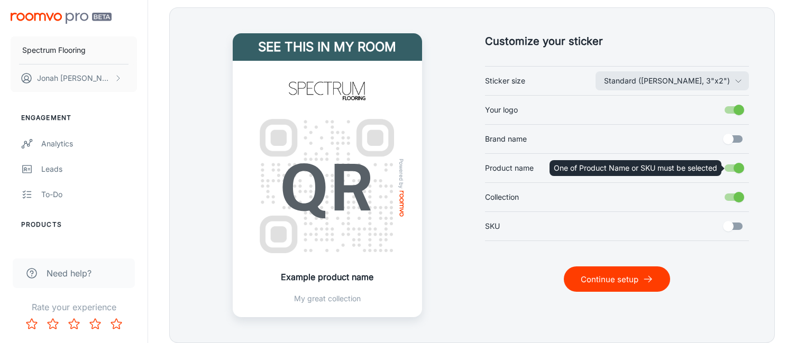
click at [731, 162] on input "Product name" at bounding box center [739, 168] width 60 height 20
click at [735, 169] on input "Product name" at bounding box center [739, 168] width 60 height 20
click at [738, 169] on input "Product name" at bounding box center [739, 168] width 60 height 20
checkbox input "true"
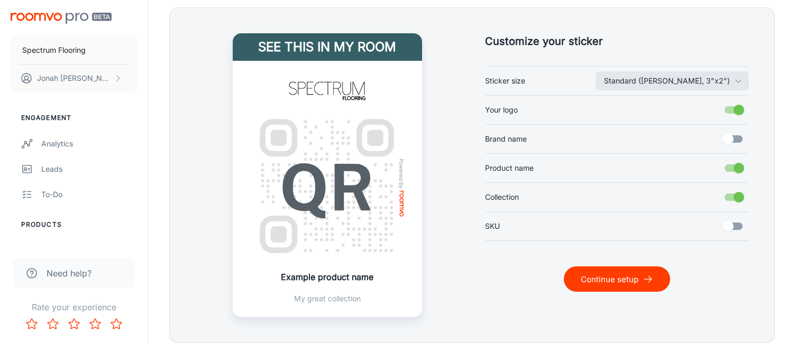
click at [735, 195] on input "Collection" at bounding box center [739, 197] width 60 height 20
checkbox input "false"
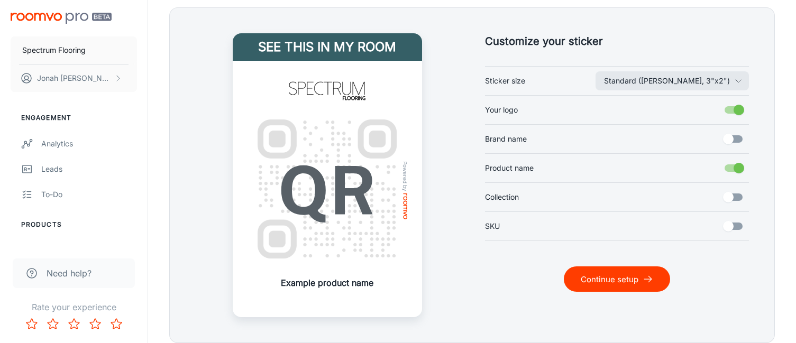
click at [724, 223] on input "SKU" at bounding box center [728, 226] width 60 height 20
checkbox input "true"
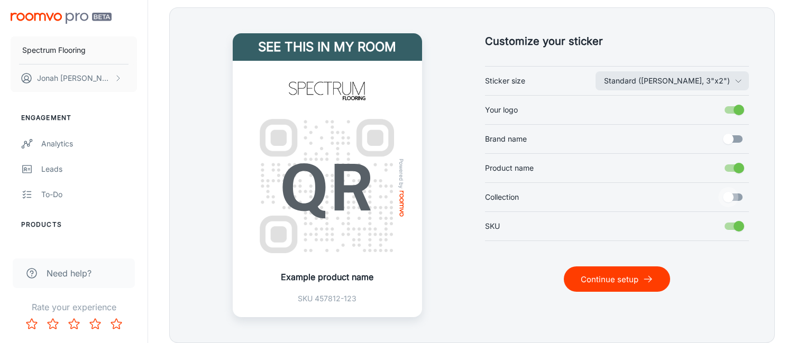
click at [723, 197] on input "Collection" at bounding box center [728, 197] width 60 height 20
checkbox input "true"
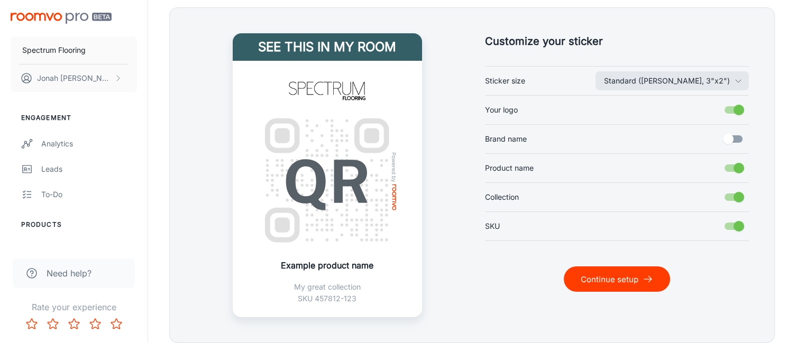
click at [738, 170] on input "Product name" at bounding box center [739, 168] width 60 height 20
checkbox input "false"
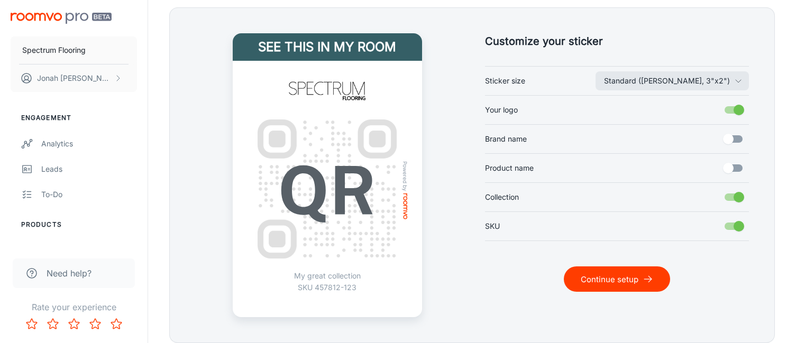
click at [602, 275] on button "Continue setup" at bounding box center [617, 279] width 106 height 25
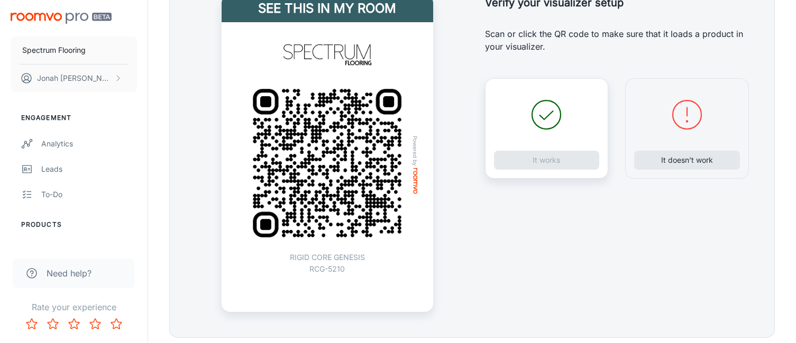
scroll to position [287, 0]
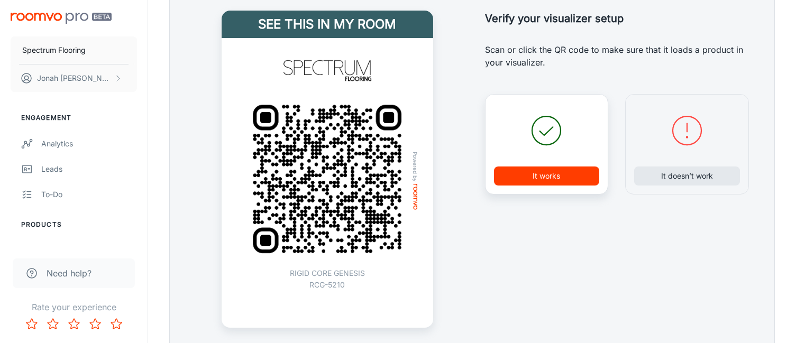
click at [318, 166] on img at bounding box center [326, 178] width 177 height 177
click at [543, 176] on button "It works" at bounding box center [547, 176] width 106 height 19
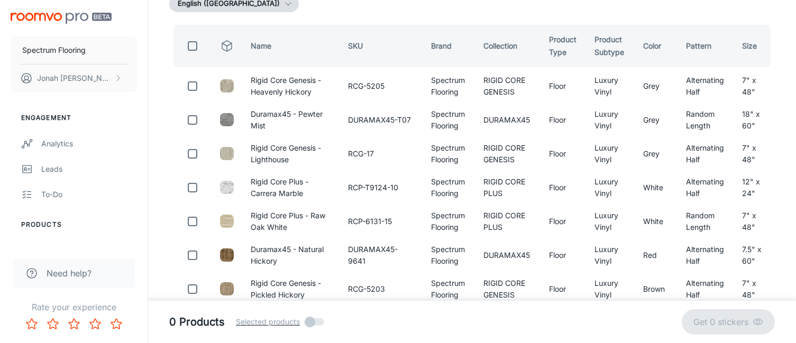
scroll to position [0, 0]
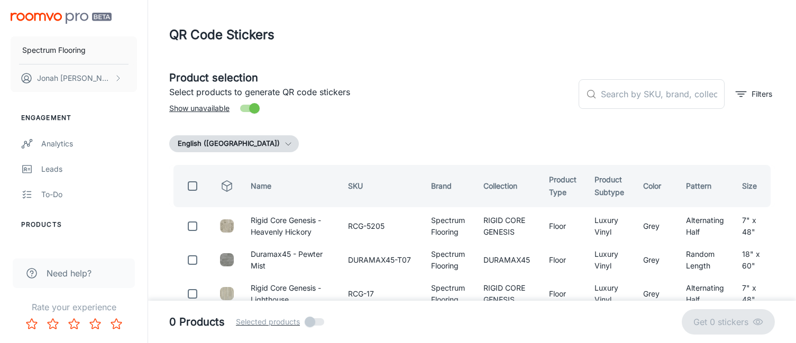
click at [195, 184] on input "checkbox" at bounding box center [192, 186] width 21 height 21
checkbox input "true"
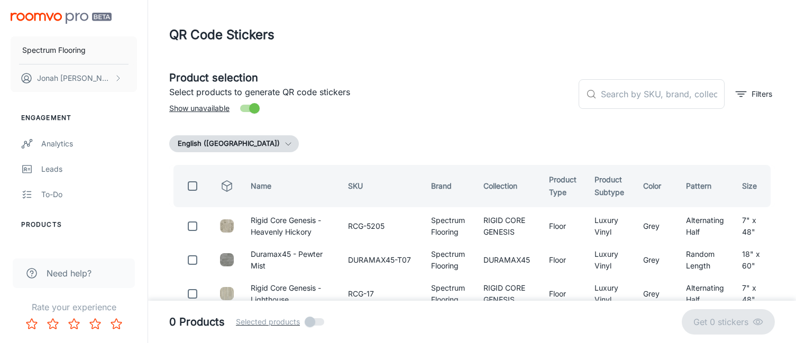
checkbox input "true"
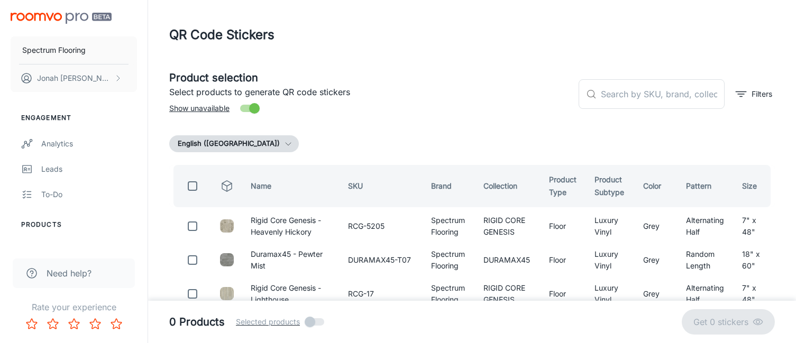
checkbox input "true"
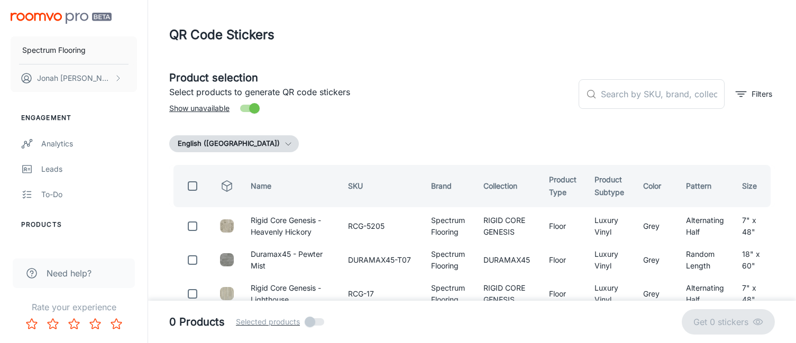
checkbox input "true"
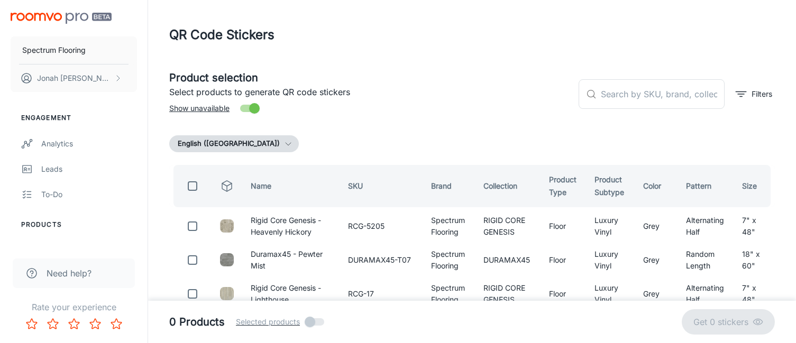
checkbox input "true"
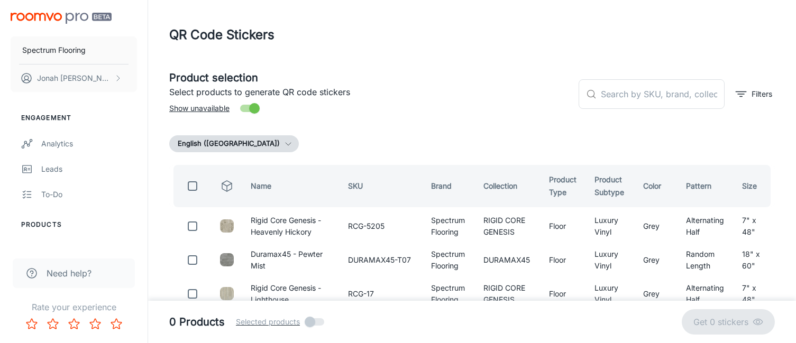
checkbox input "true"
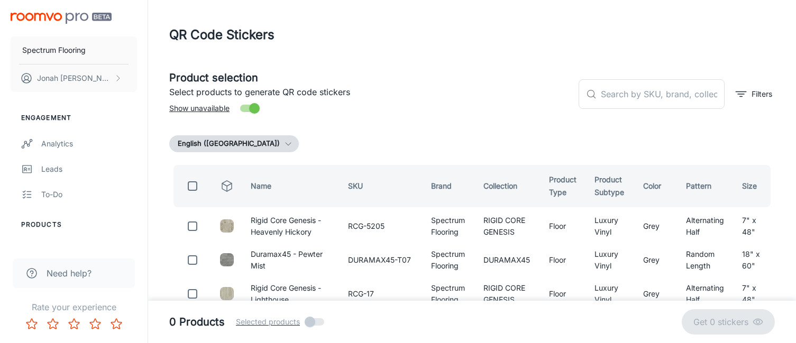
checkbox input "true"
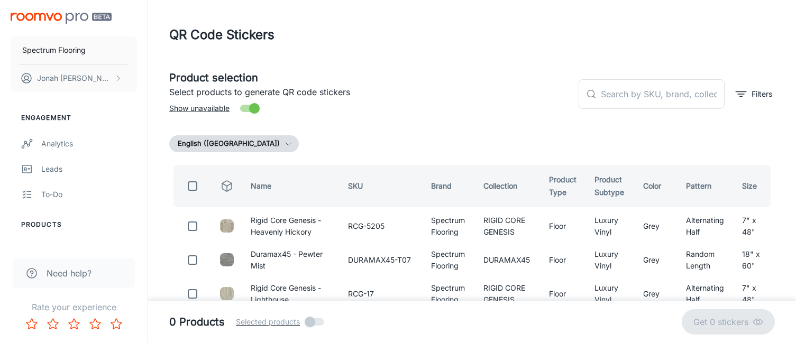
checkbox input "true"
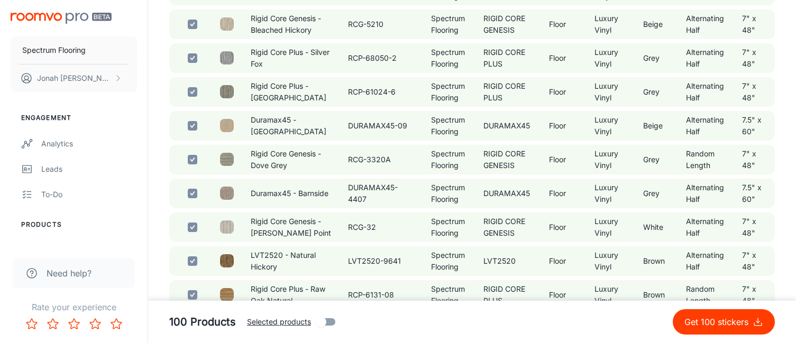
scroll to position [3581, 0]
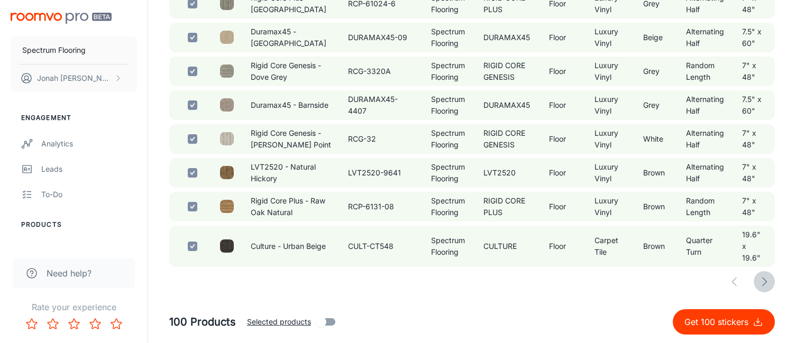
click at [759, 283] on icon "button" at bounding box center [764, 282] width 13 height 13
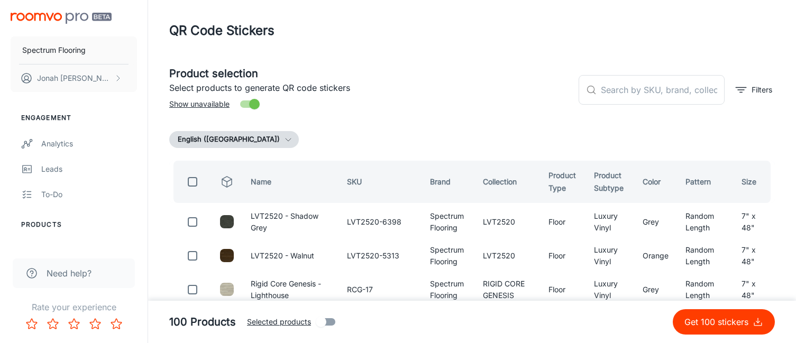
scroll to position [0, 0]
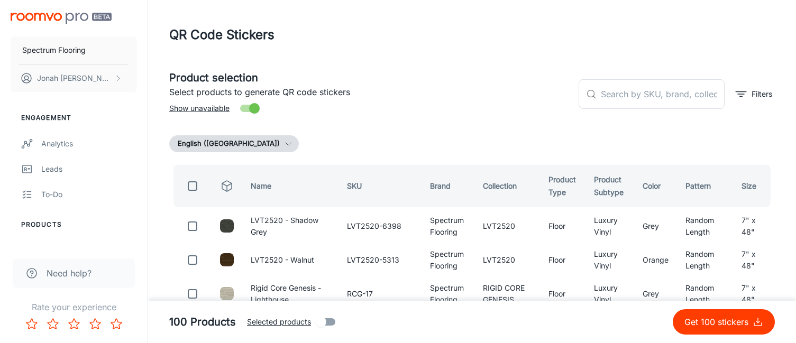
click at [188, 182] on input "checkbox" at bounding box center [192, 186] width 21 height 21
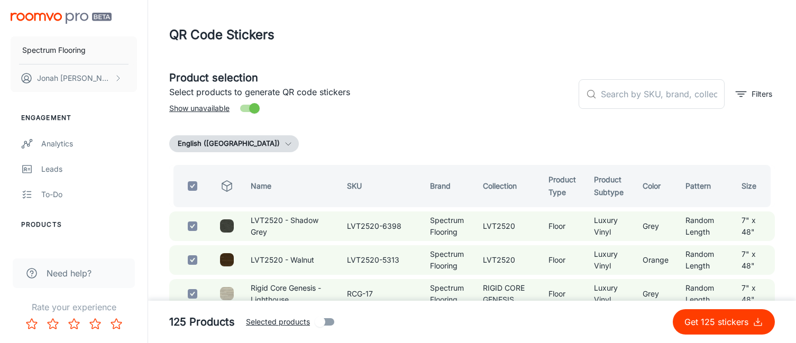
click at [683, 326] on button "Get 125 stickers" at bounding box center [724, 321] width 102 height 25
